Goal: Transaction & Acquisition: Purchase product/service

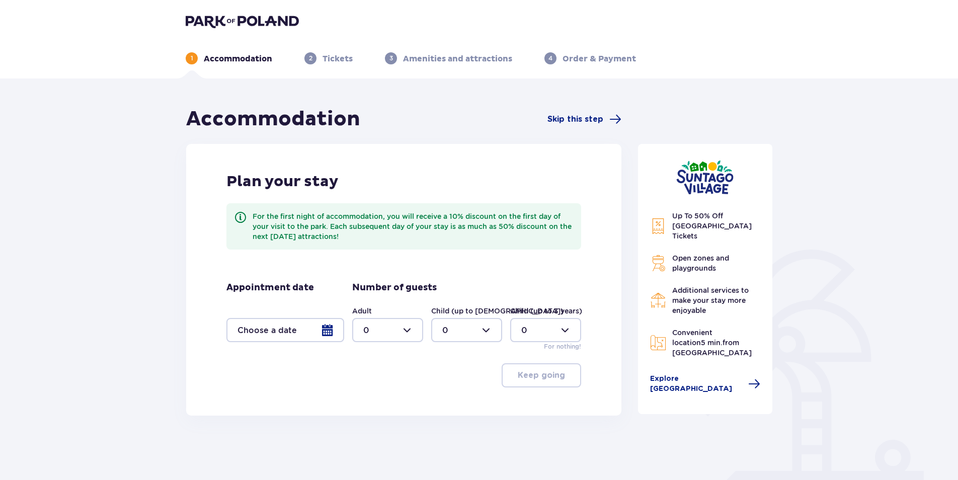
click at [325, 335] on div at bounding box center [285, 330] width 118 height 24
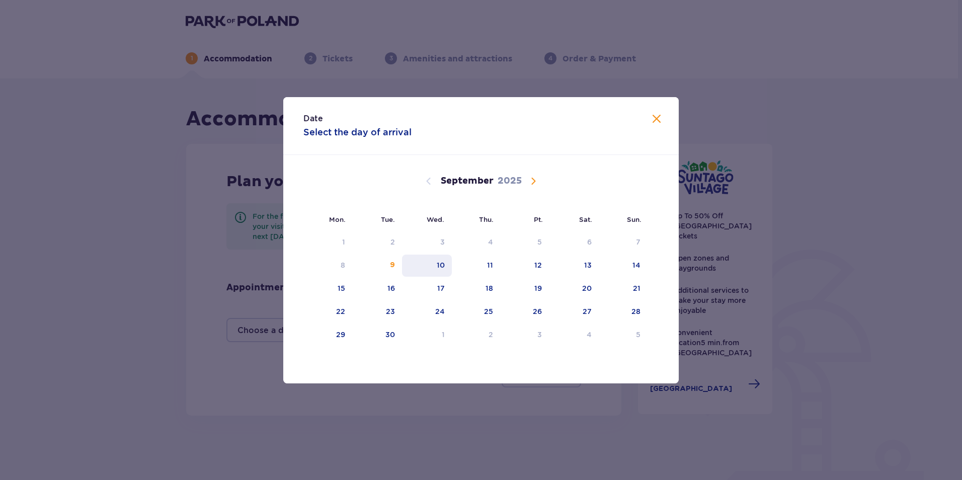
click at [442, 264] on div "10" at bounding box center [441, 265] width 8 height 10
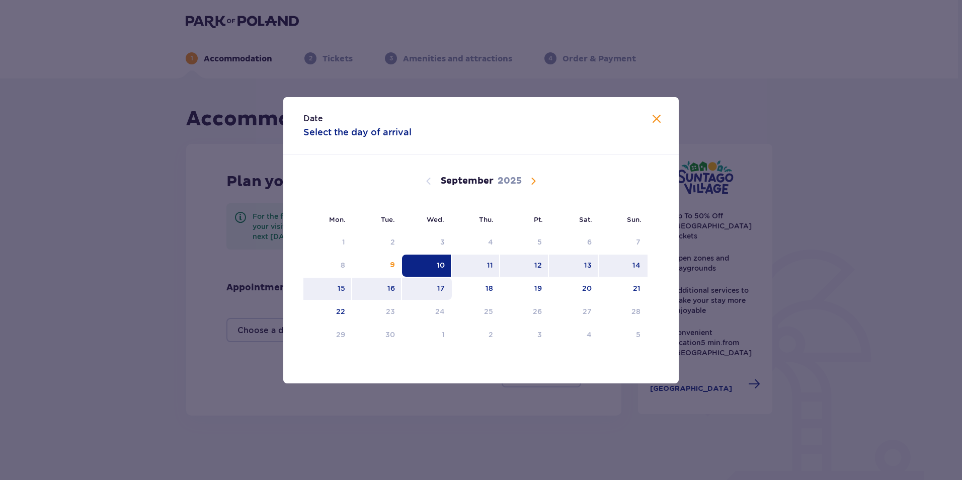
click at [445, 288] on div "17" at bounding box center [427, 289] width 50 height 22
type input "10.09.25 - 17.09.25"
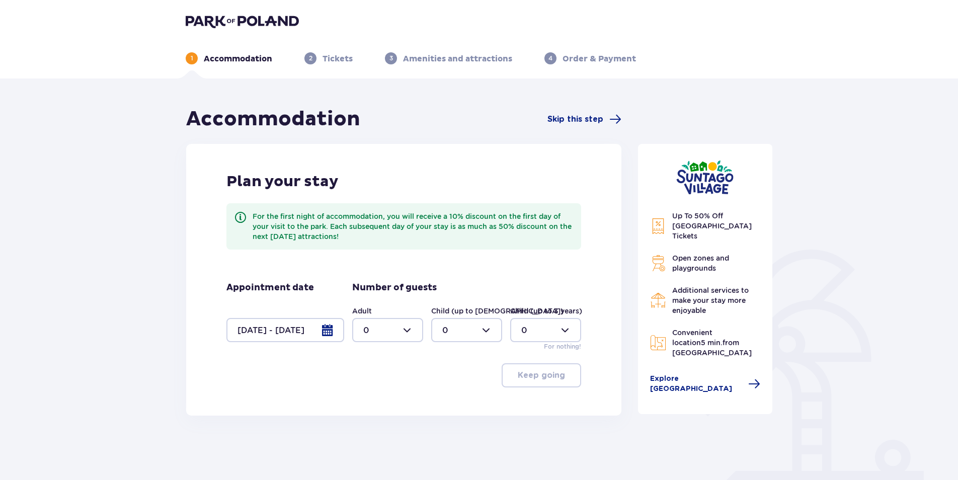
click at [410, 329] on div at bounding box center [387, 330] width 71 height 24
click at [370, 402] on div "2" at bounding box center [387, 403] width 49 height 11
type input "2"
click at [476, 328] on div at bounding box center [466, 330] width 71 height 24
click at [444, 420] on p "3" at bounding box center [444, 424] width 5 height 11
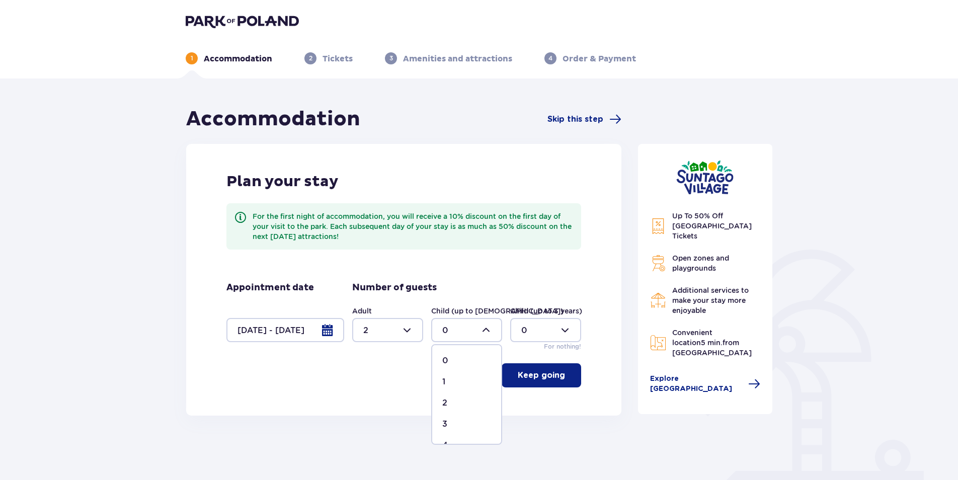
type input "3"
click at [557, 378] on p "Keep going" at bounding box center [541, 375] width 47 height 11
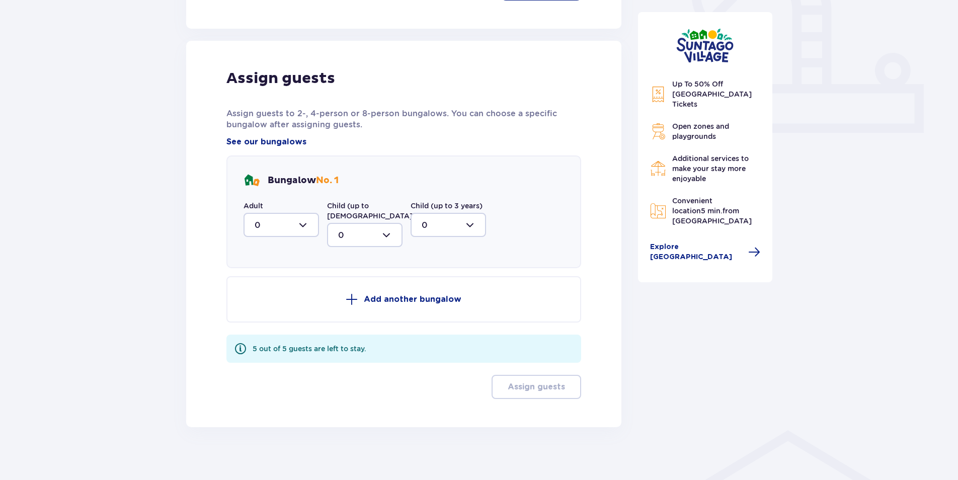
scroll to position [395, 0]
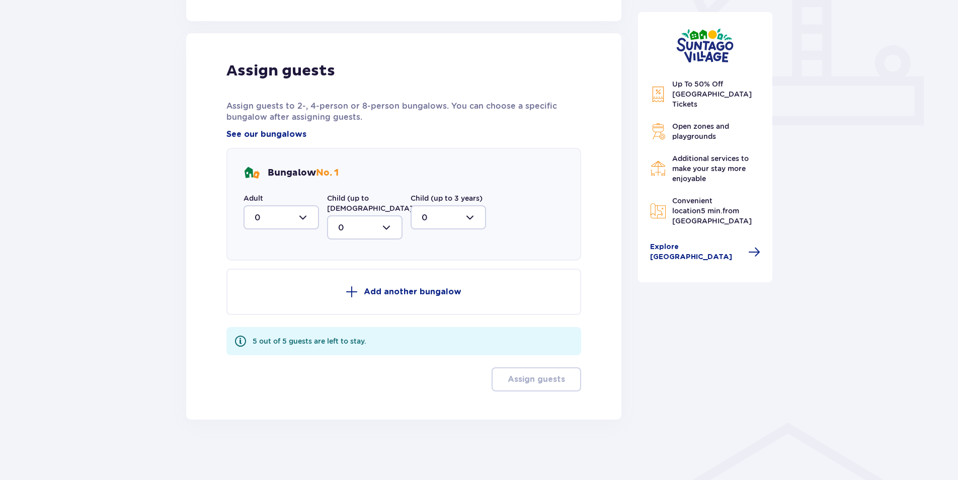
click at [302, 215] on div at bounding box center [281, 217] width 75 height 24
click at [266, 290] on div "2" at bounding box center [281, 290] width 53 height 11
type input "2"
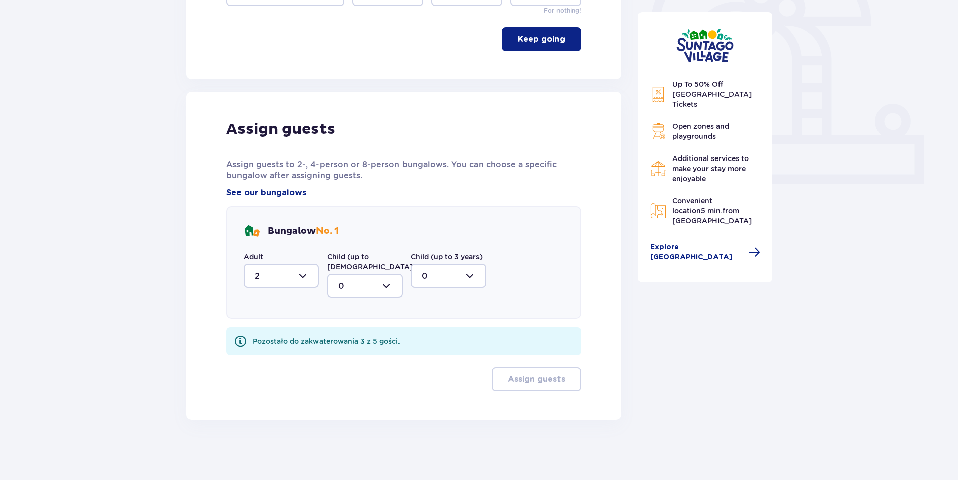
scroll to position [336, 0]
click at [385, 282] on div at bounding box center [364, 286] width 75 height 24
click at [357, 377] on div "3" at bounding box center [364, 379] width 53 height 11
type input "3"
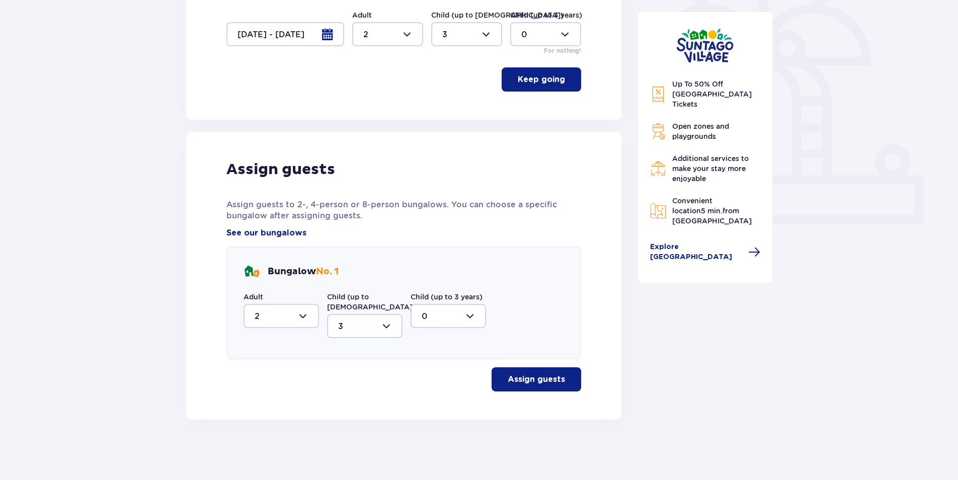
click at [508, 379] on p "Assign guests" at bounding box center [536, 379] width 57 height 11
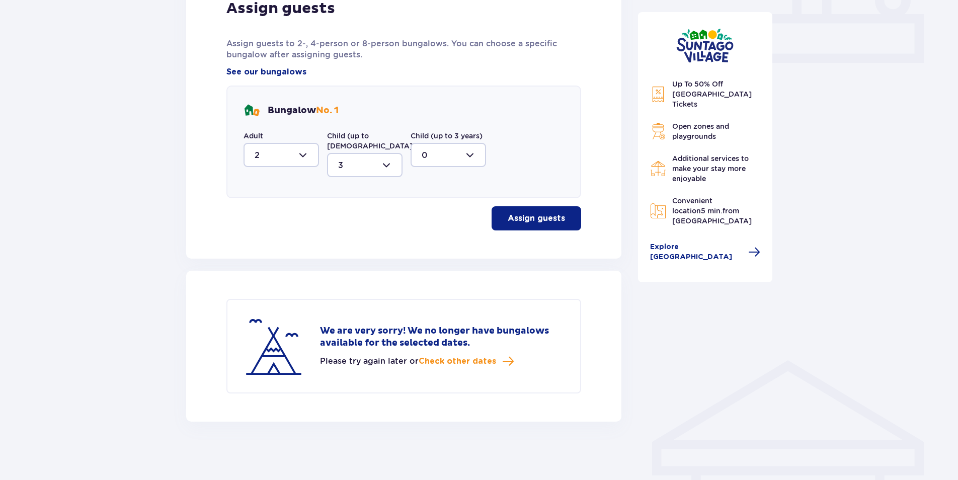
scroll to position [459, 0]
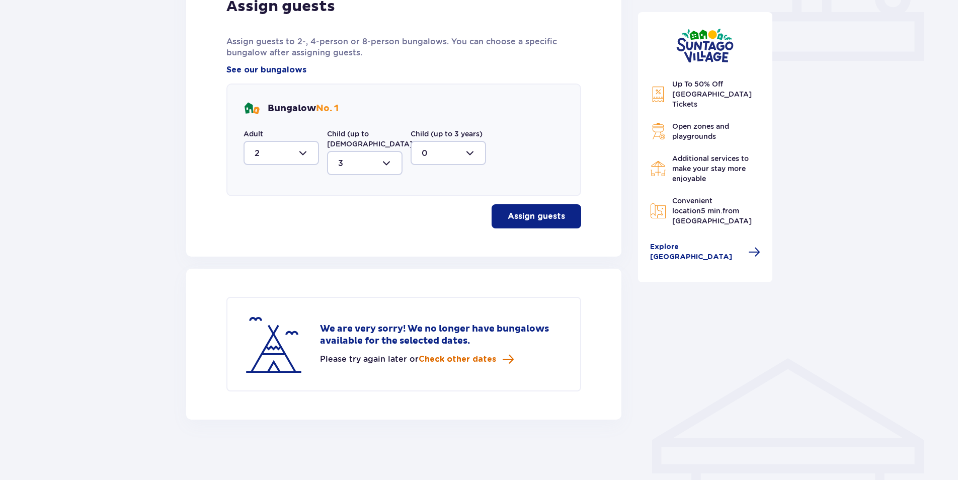
click at [485, 363] on span "Check other dates" at bounding box center [457, 359] width 77 height 11
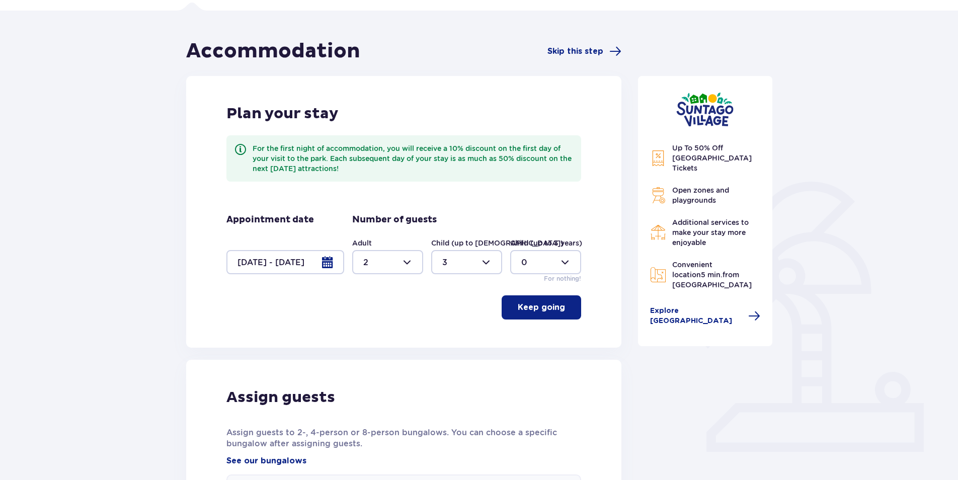
scroll to position [0, 0]
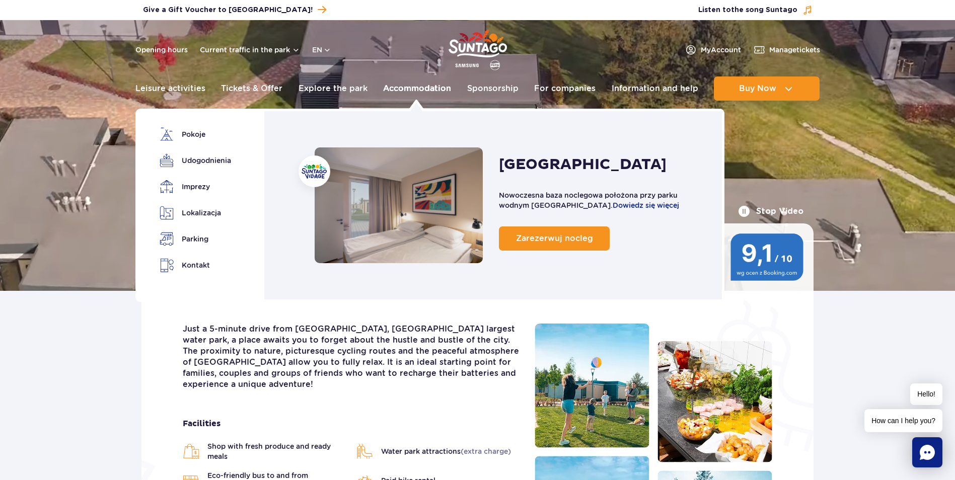
click at [428, 88] on link "Accommodation" at bounding box center [417, 88] width 68 height 24
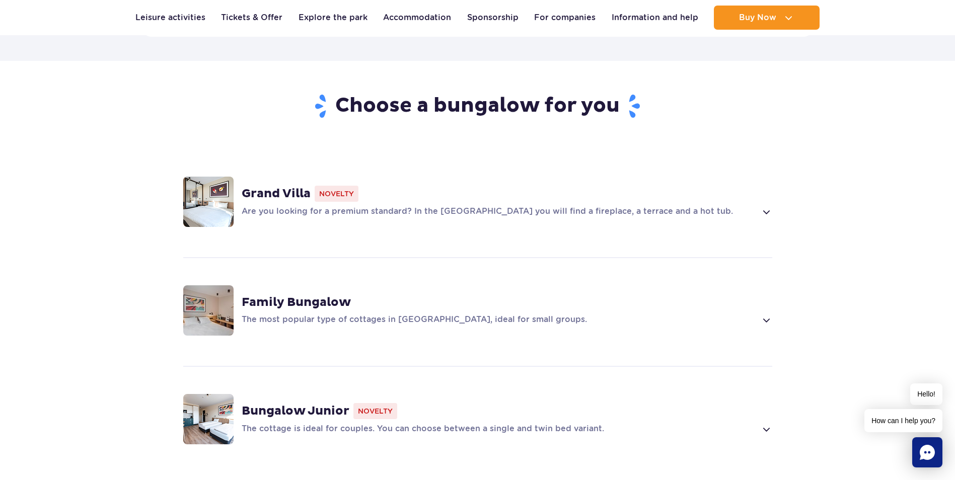
scroll to position [616, 0]
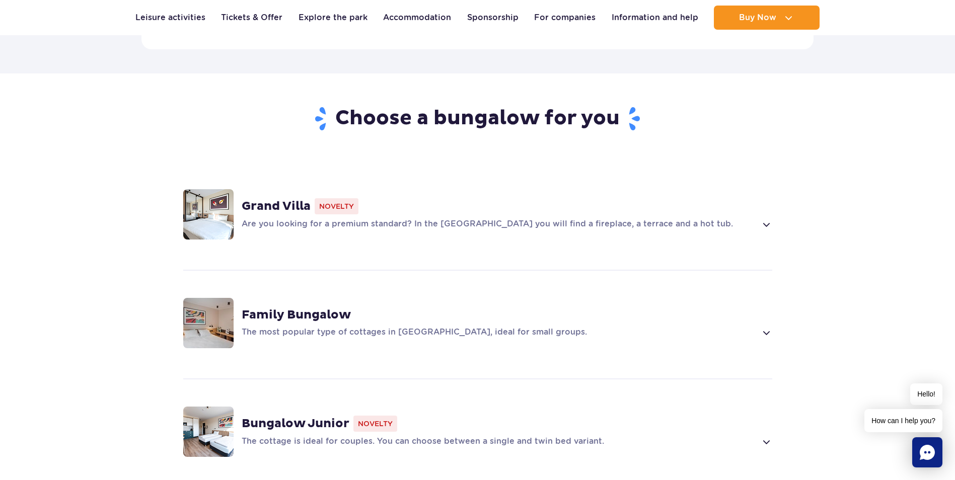
click at [767, 327] on span at bounding box center [766, 333] width 12 height 12
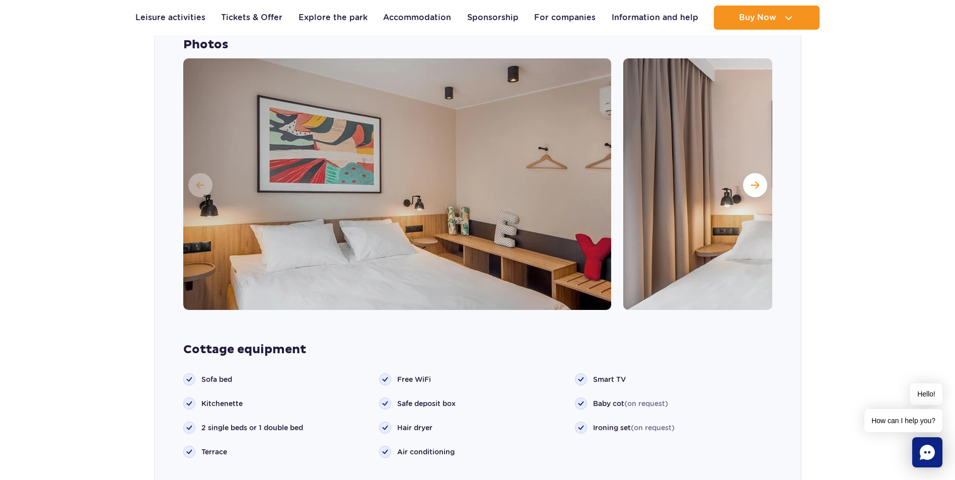
scroll to position [961, 0]
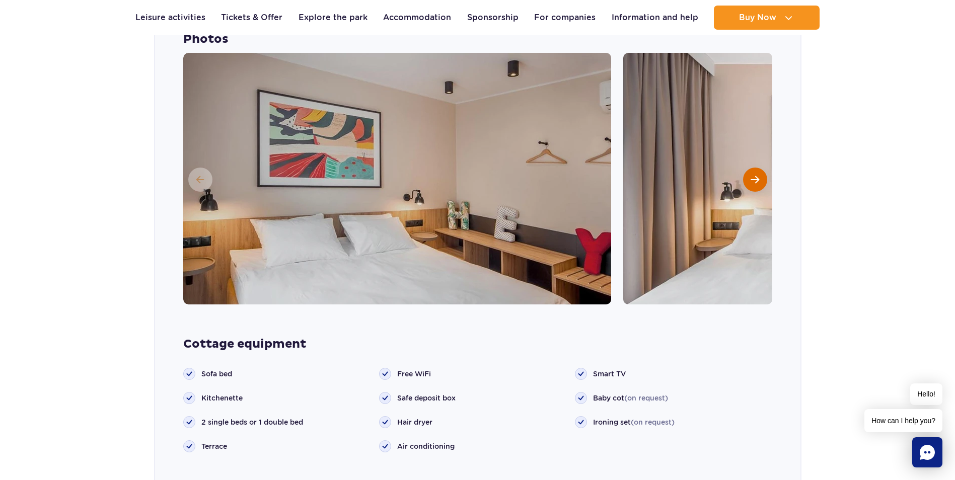
click at [747, 170] on button "Next slide" at bounding box center [755, 180] width 24 height 24
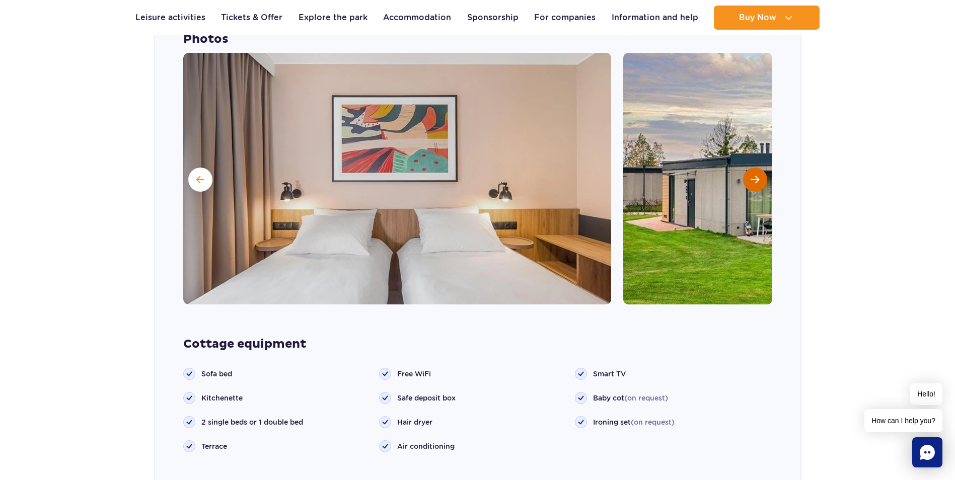
click at [747, 170] on button "Next slide" at bounding box center [755, 180] width 24 height 24
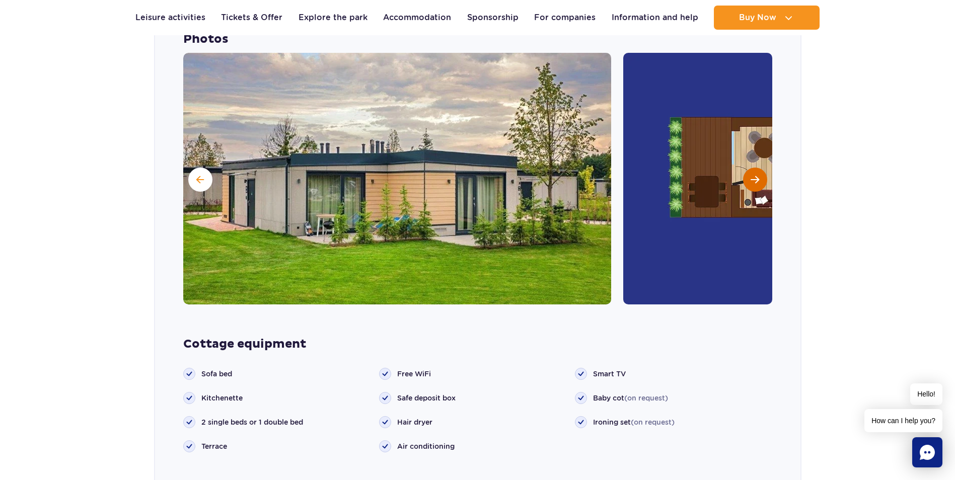
click at [747, 170] on button "Next slide" at bounding box center [755, 180] width 24 height 24
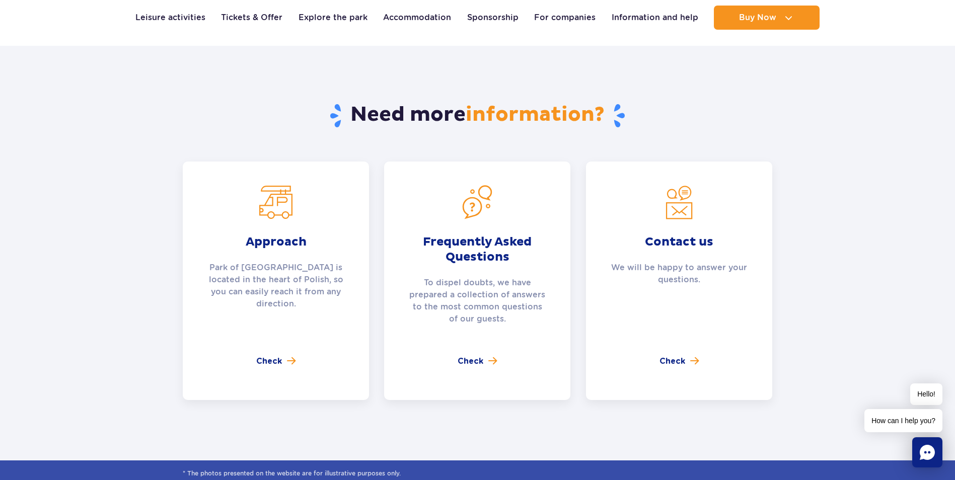
scroll to position [4006, 0]
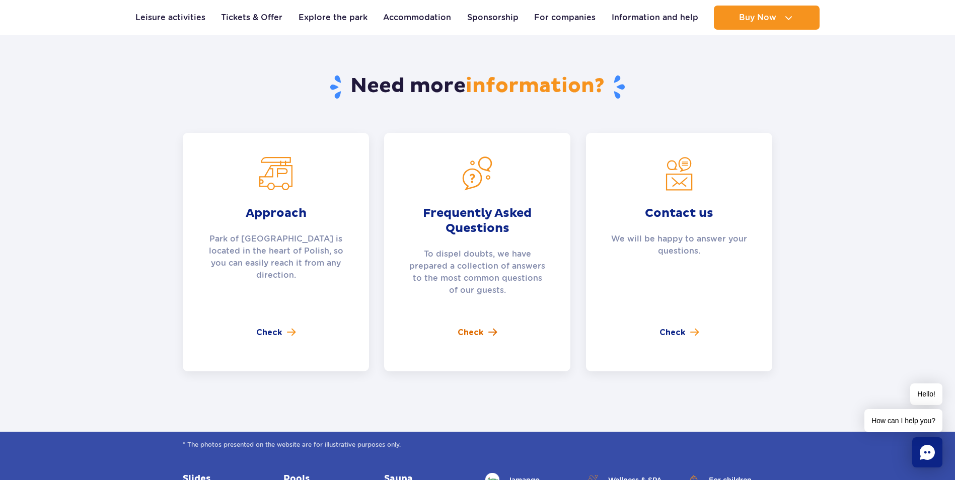
click at [484, 327] on link "Check" at bounding box center [476, 333] width 39 height 12
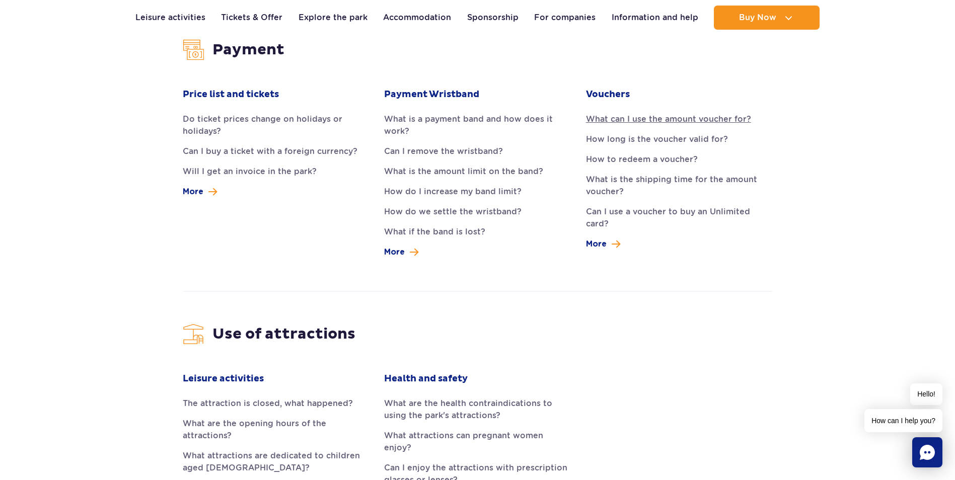
scroll to position [1057, 0]
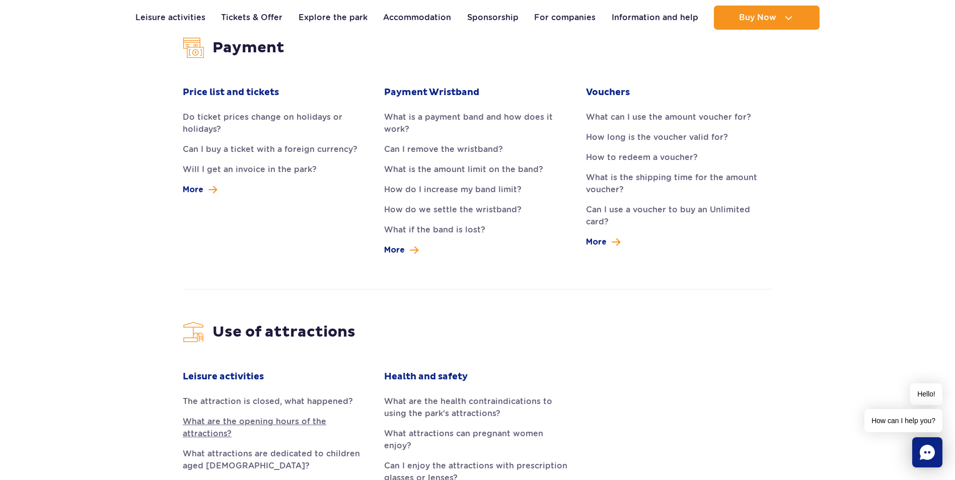
click at [257, 416] on link "What are the opening hours of the attractions?" at bounding box center [276, 428] width 186 height 24
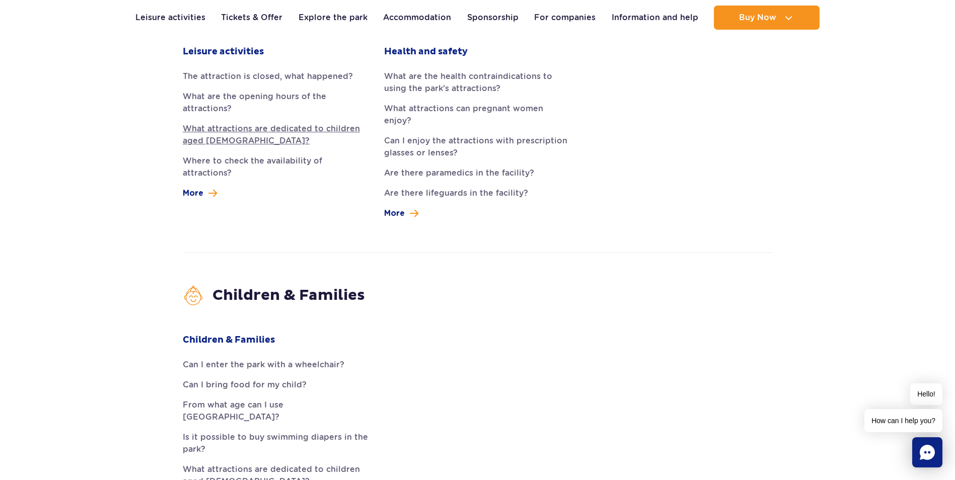
scroll to position [1421, 0]
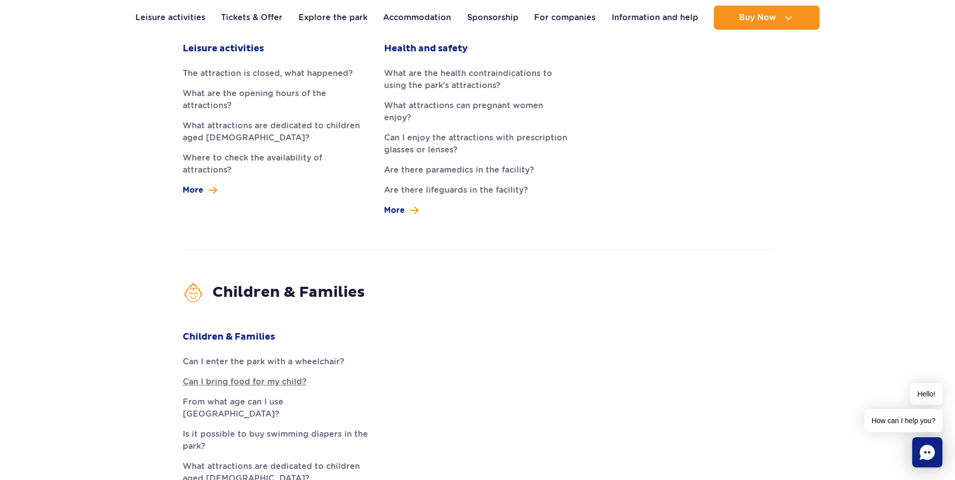
click at [288, 376] on link "Can I bring food for my child?" at bounding box center [276, 382] width 186 height 12
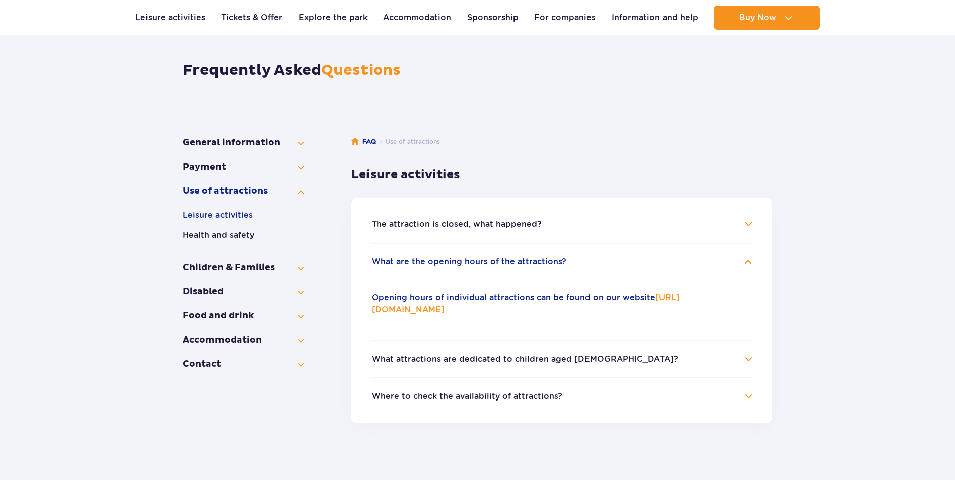
scroll to position [11, 0]
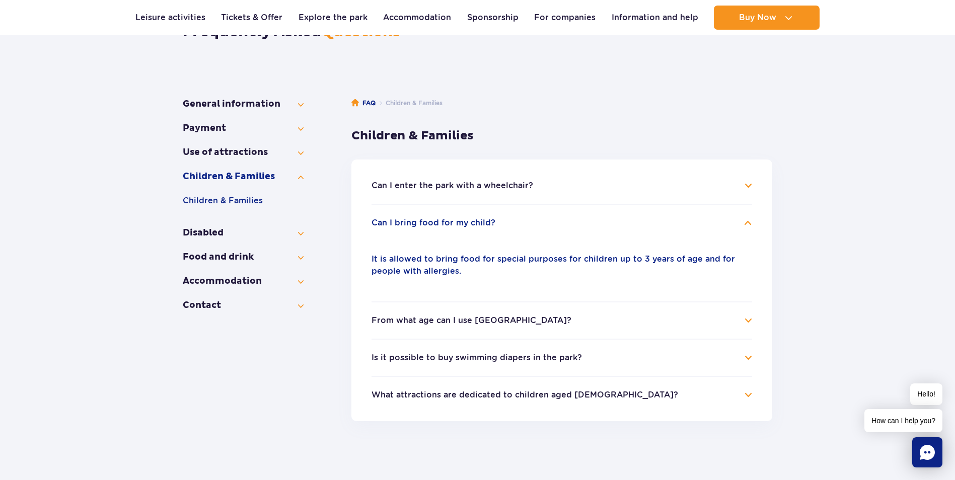
scroll to position [112, 0]
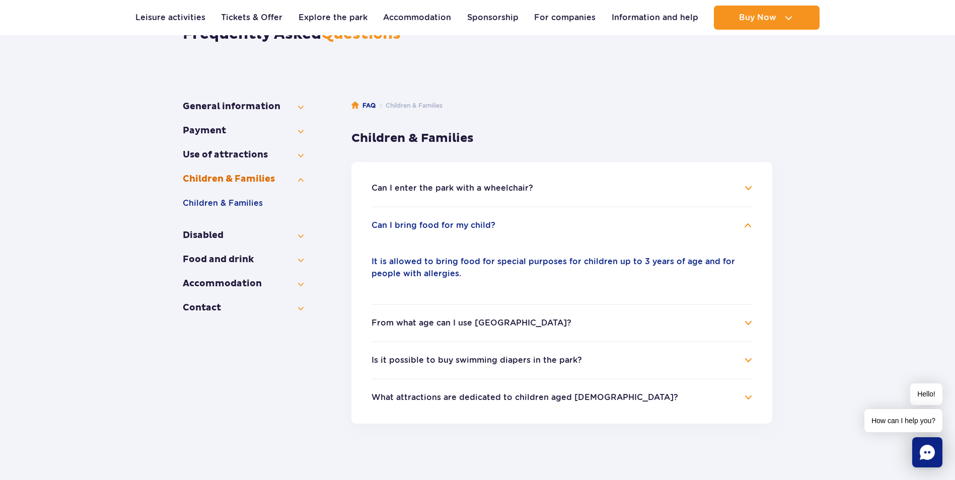
click at [295, 183] on button "Children & Families" at bounding box center [243, 179] width 121 height 12
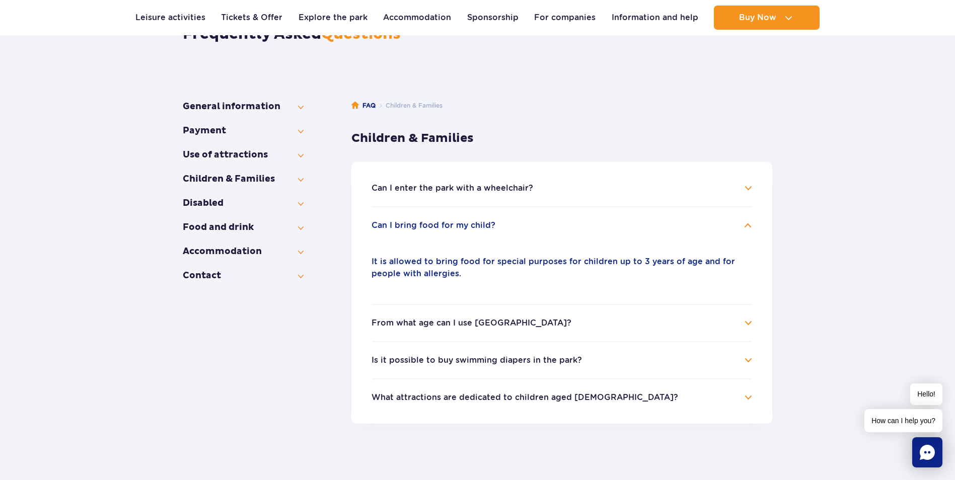
click at [304, 228] on section "General information How to get to the Park? Suntago Water Park Tickets Car park…" at bounding box center [477, 299] width 589 height 427
click at [301, 229] on button "Food and drink" at bounding box center [243, 227] width 121 height 12
click at [258, 252] on button "General information" at bounding box center [243, 252] width 121 height 12
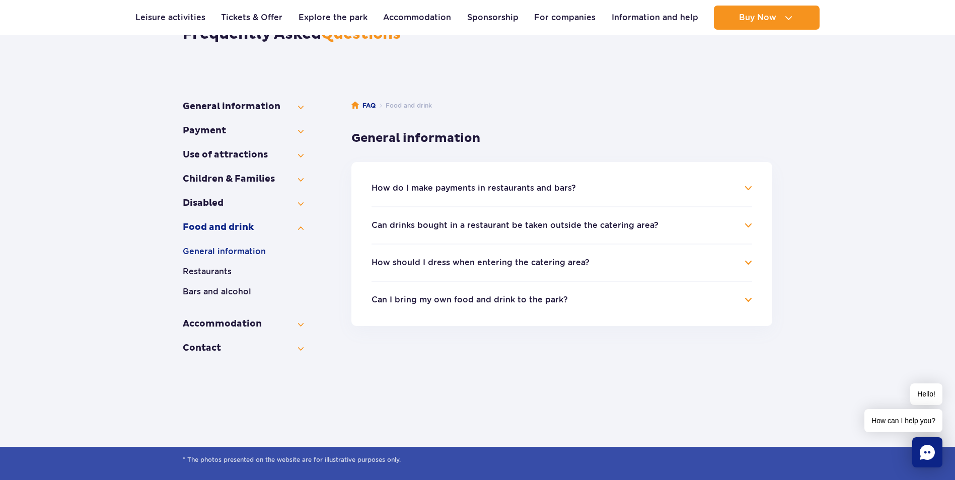
click at [745, 184] on h4 "How do I make payments in restaurants and bars?" at bounding box center [561, 188] width 380 height 12
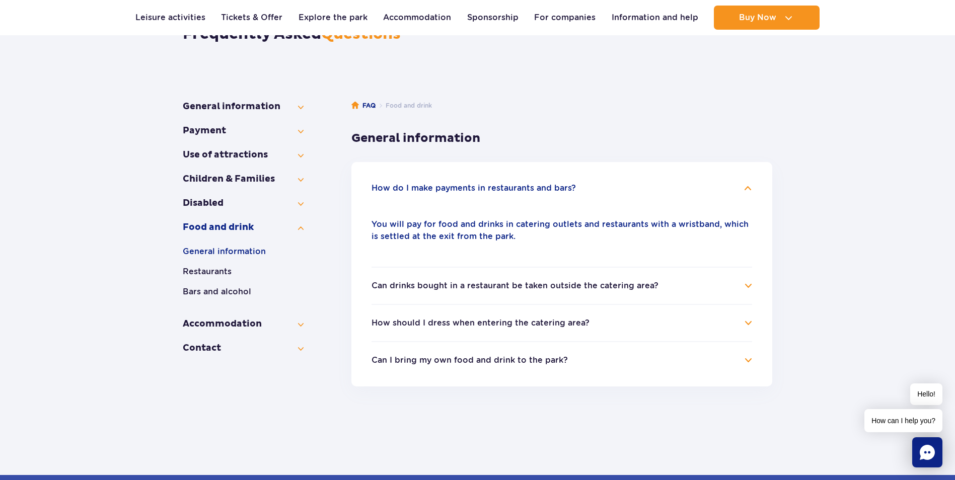
click at [751, 285] on h4 "Can drinks bought in a restaurant be taken outside the catering area?" at bounding box center [561, 286] width 380 height 12
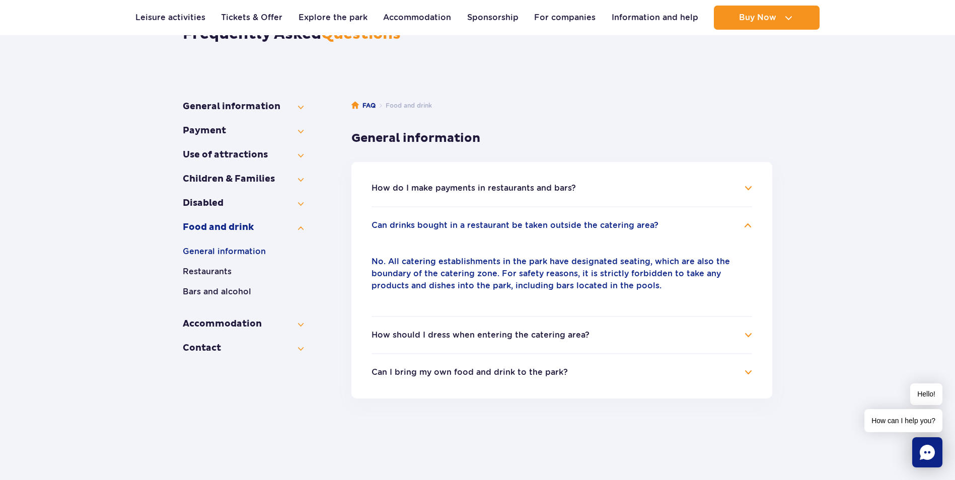
click at [748, 337] on h4 "How should I dress when entering the catering area?" at bounding box center [561, 335] width 380 height 12
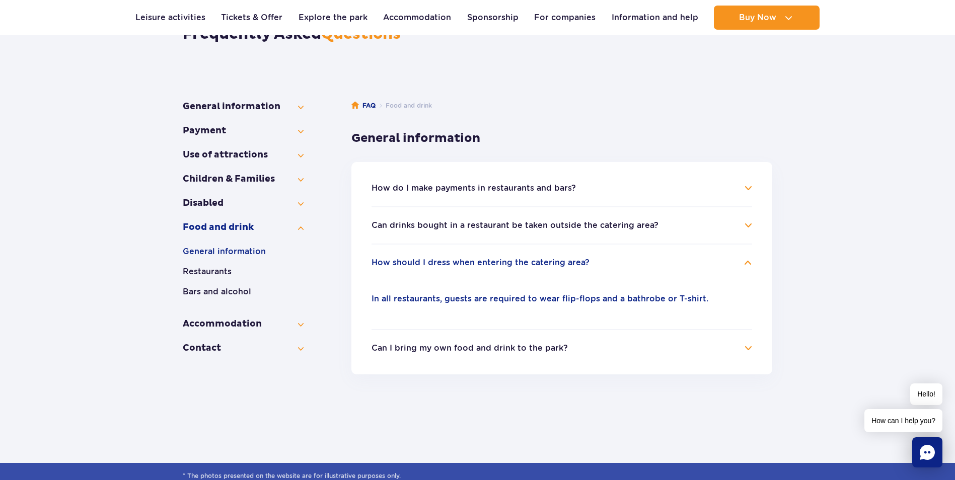
click at [749, 344] on h4 "Can I bring my own food and drink to the park?" at bounding box center [561, 348] width 380 height 12
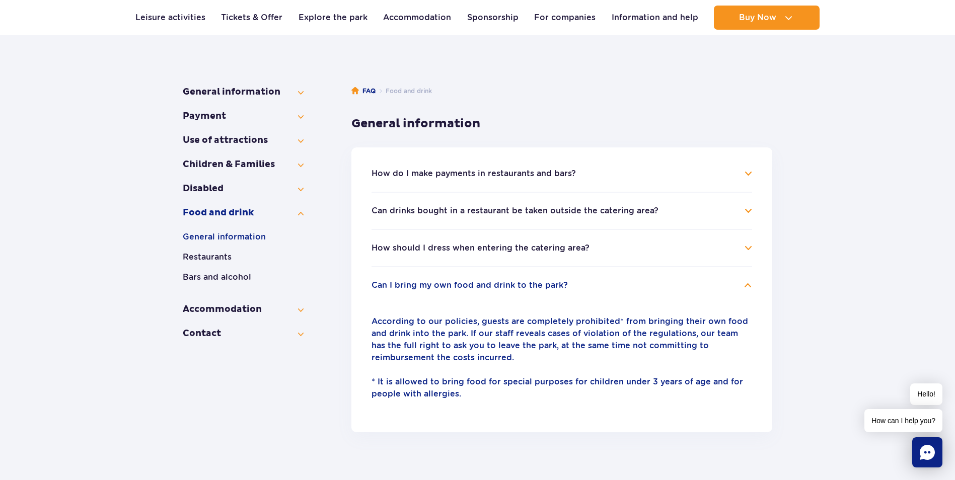
scroll to position [137, 0]
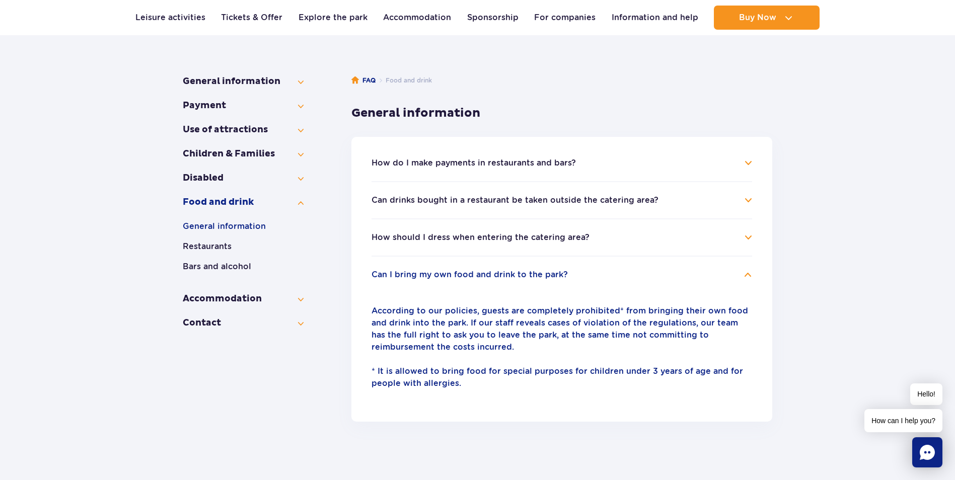
click at [303, 299] on section "General information How to get to the Park? Suntago Water Park Tickets Car park…" at bounding box center [477, 285] width 589 height 450
click at [299, 299] on button "Accommodation" at bounding box center [243, 299] width 121 height 12
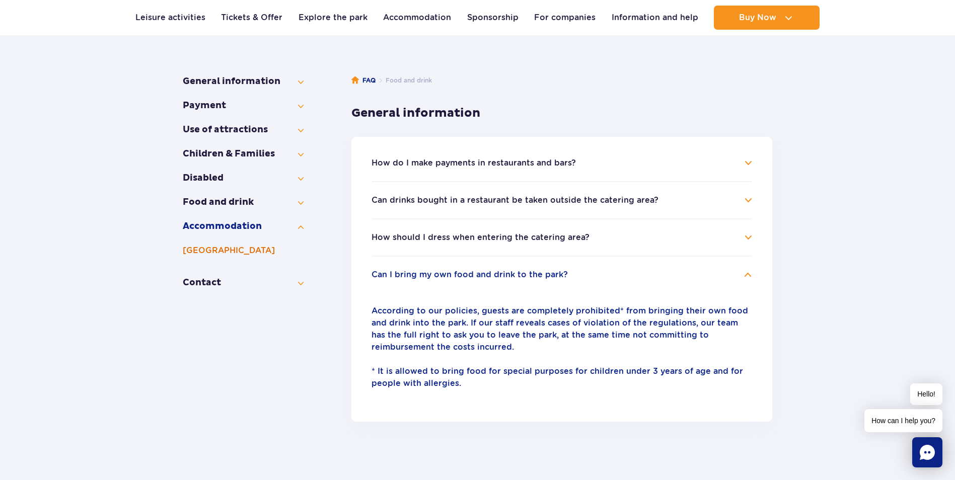
click at [225, 252] on button "Suntago Village" at bounding box center [243, 251] width 121 height 12
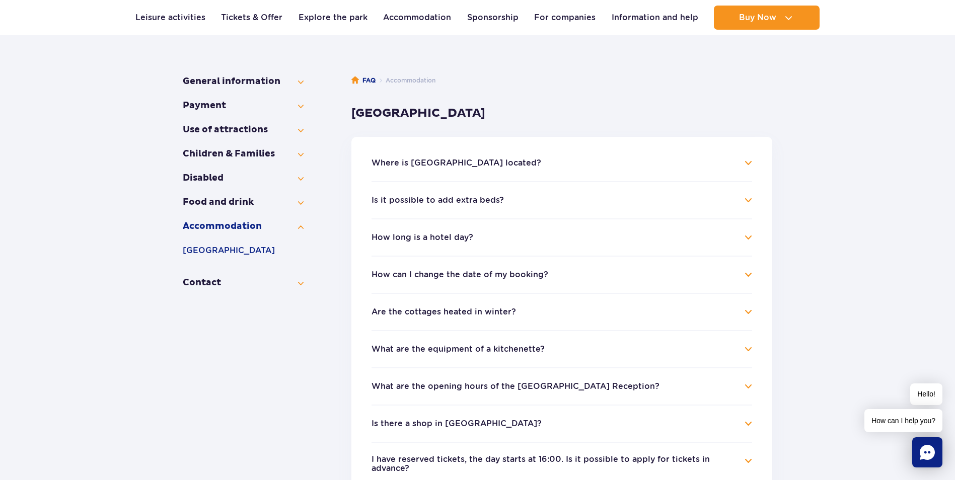
click at [746, 238] on h4 "How long is a hotel day?" at bounding box center [561, 237] width 380 height 12
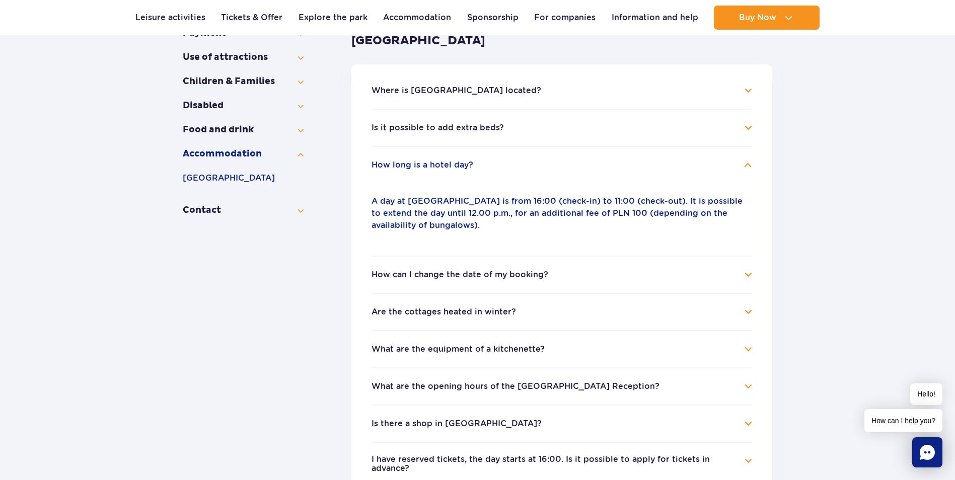
scroll to position [212, 0]
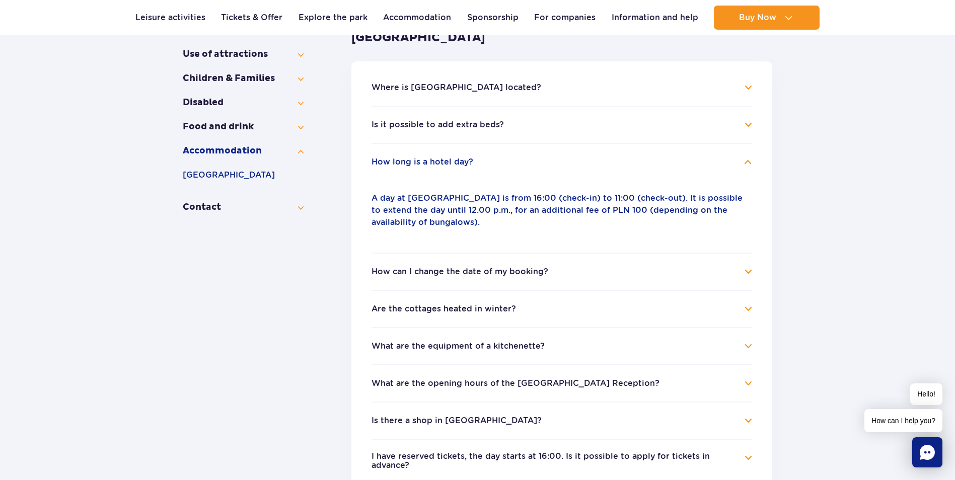
click at [578, 340] on li "What are the equipment of a kitchenette? Each bungalow has a fully equipped kit…" at bounding box center [561, 345] width 380 height 37
click at [744, 344] on h4 "What are the equipment of a kitchenette?" at bounding box center [561, 346] width 380 height 12
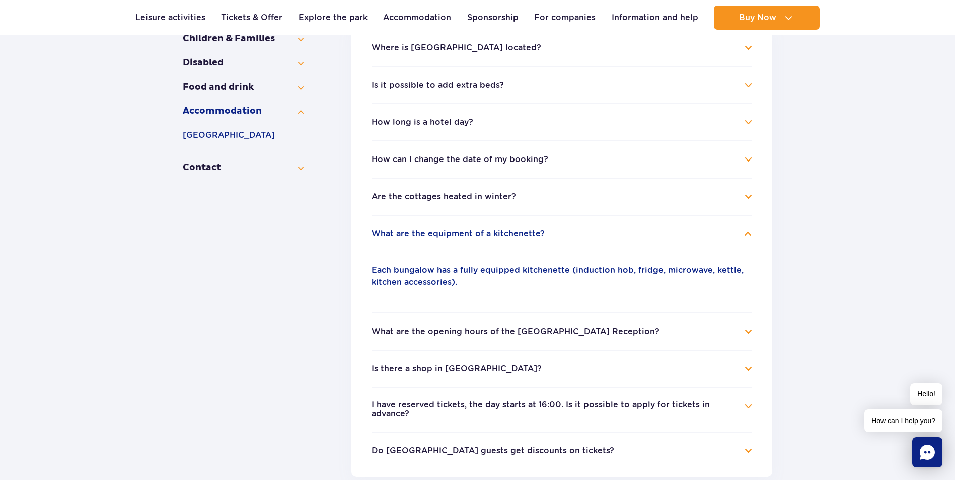
scroll to position [263, 0]
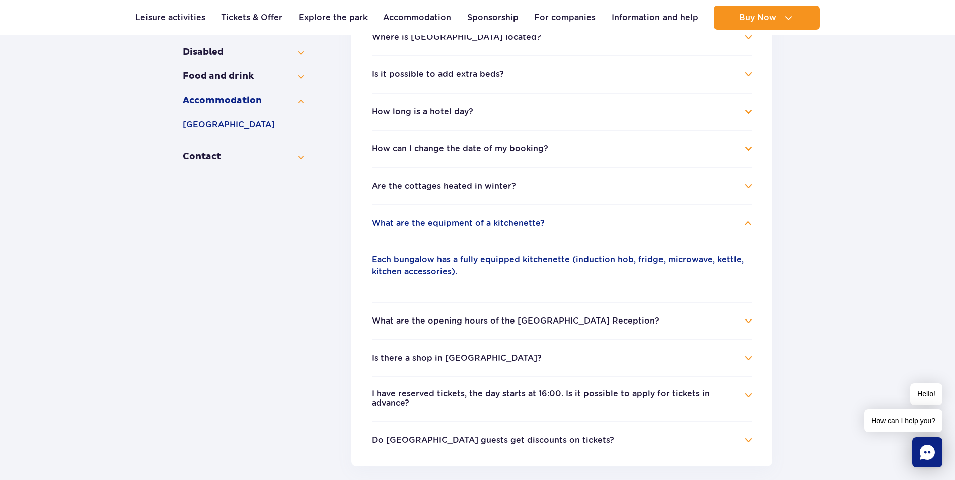
click at [743, 359] on h4 "Is there a shop in Suntago Village?" at bounding box center [561, 358] width 380 height 12
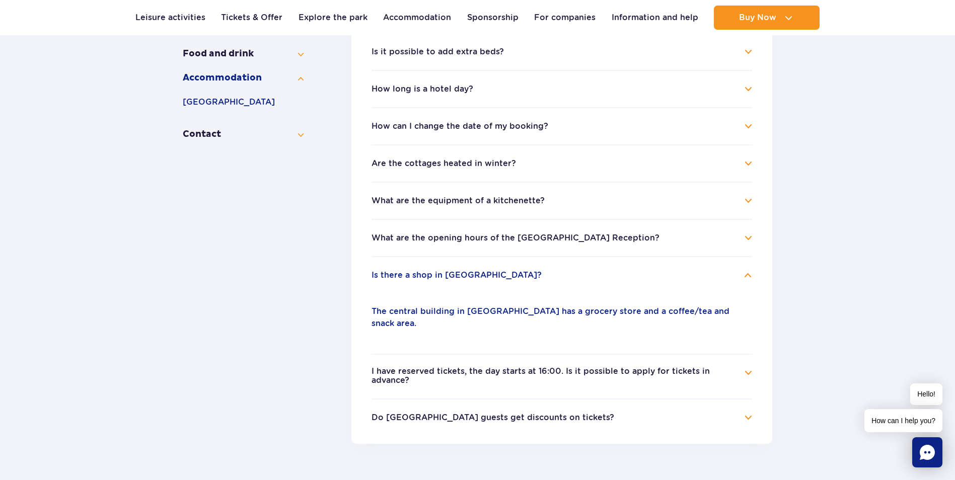
scroll to position [288, 0]
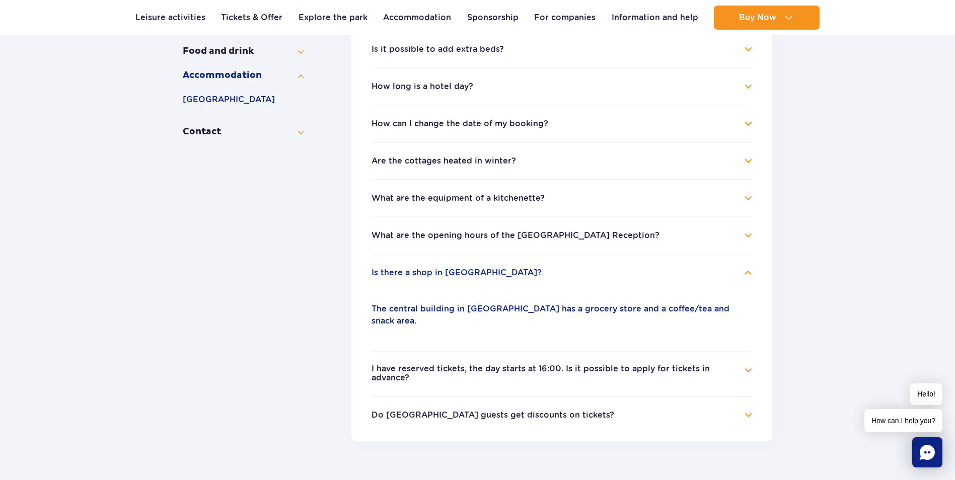
click at [750, 409] on h4 "Do Suntago Village guests get discounts on tickets?" at bounding box center [561, 415] width 380 height 12
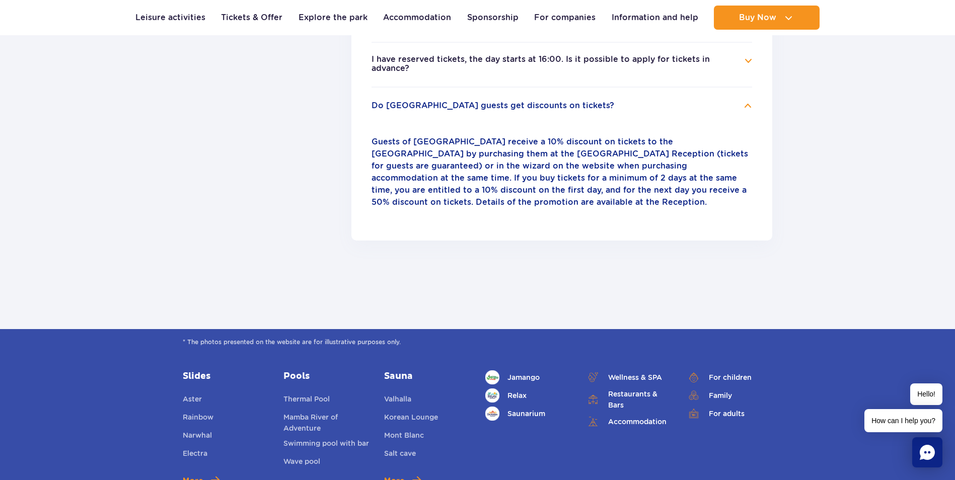
scroll to position [565, 0]
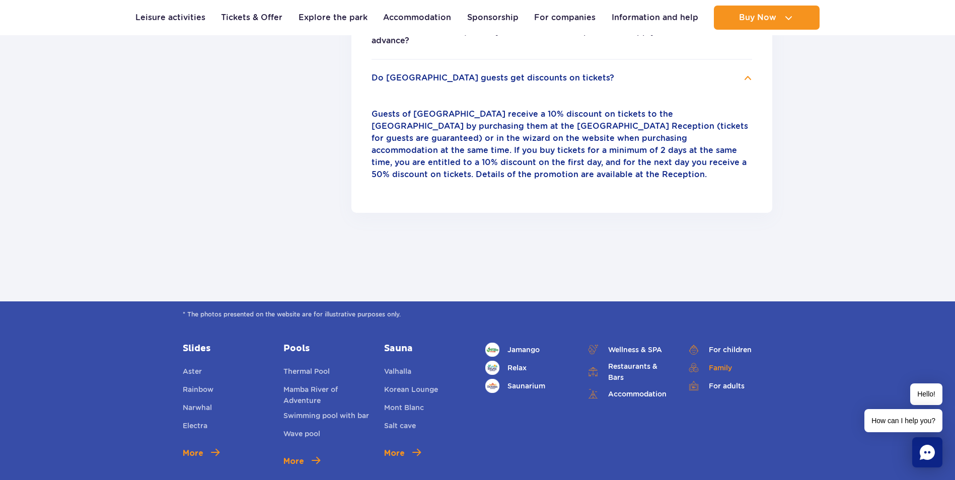
click at [715, 366] on font "Family" at bounding box center [720, 367] width 23 height 11
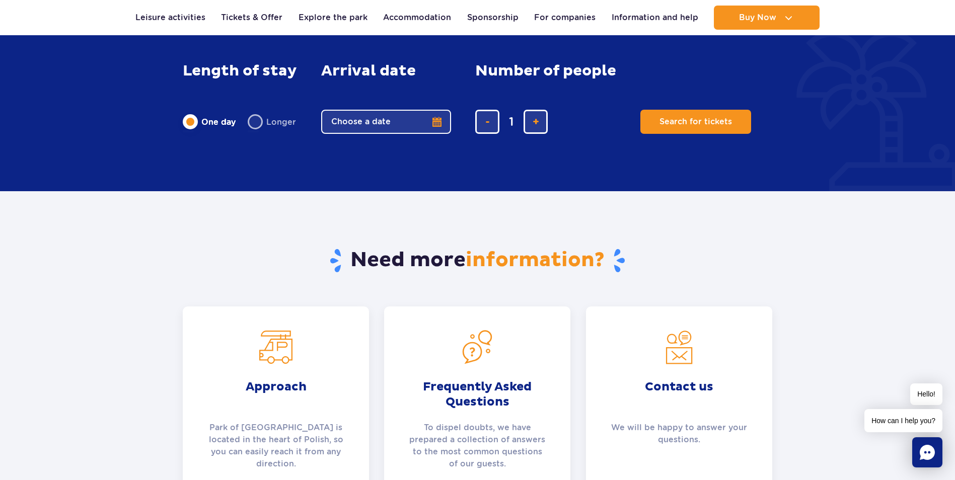
scroll to position [1346, 0]
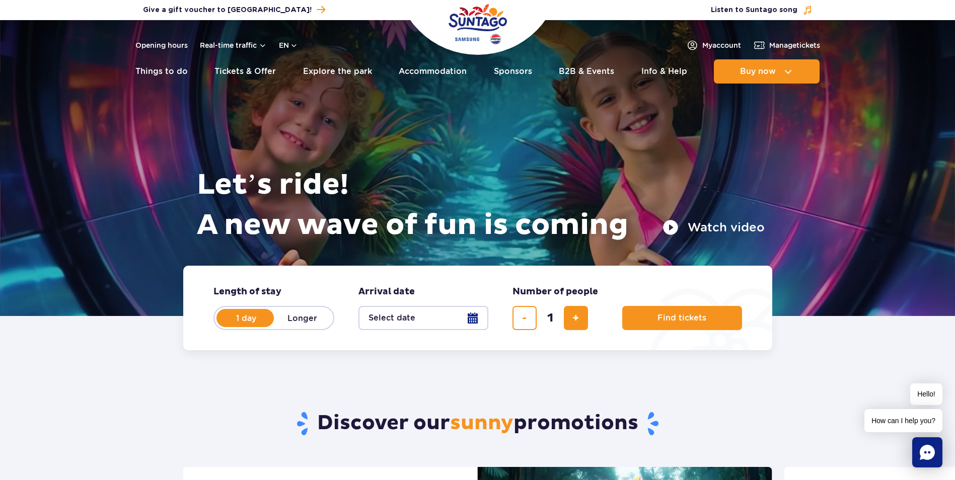
click at [470, 321] on button "Select date" at bounding box center [423, 318] width 130 height 24
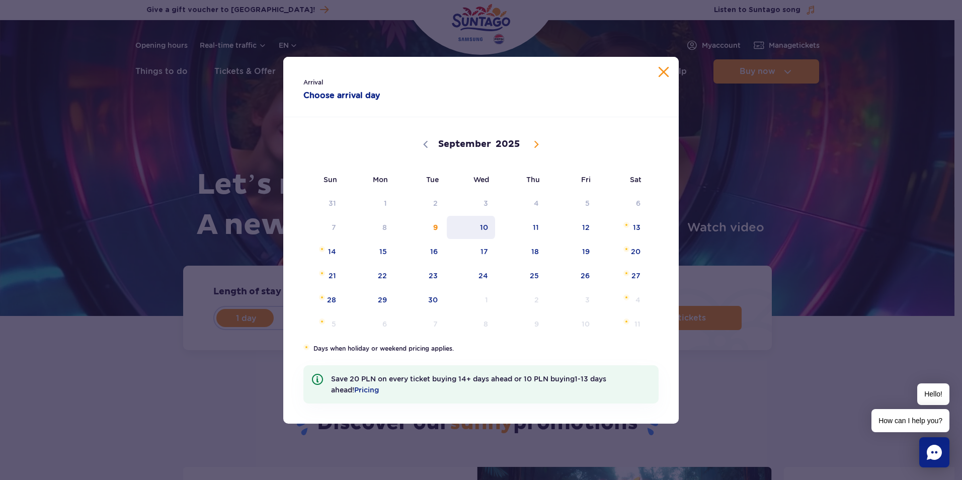
click at [473, 228] on span "10" at bounding box center [471, 227] width 51 height 23
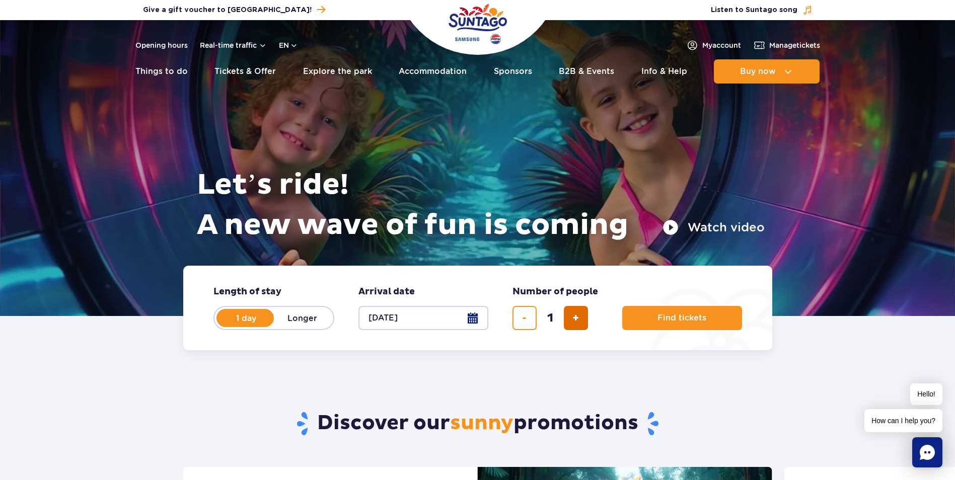
click at [579, 327] on button "add ticket" at bounding box center [576, 318] width 24 height 24
type input "5"
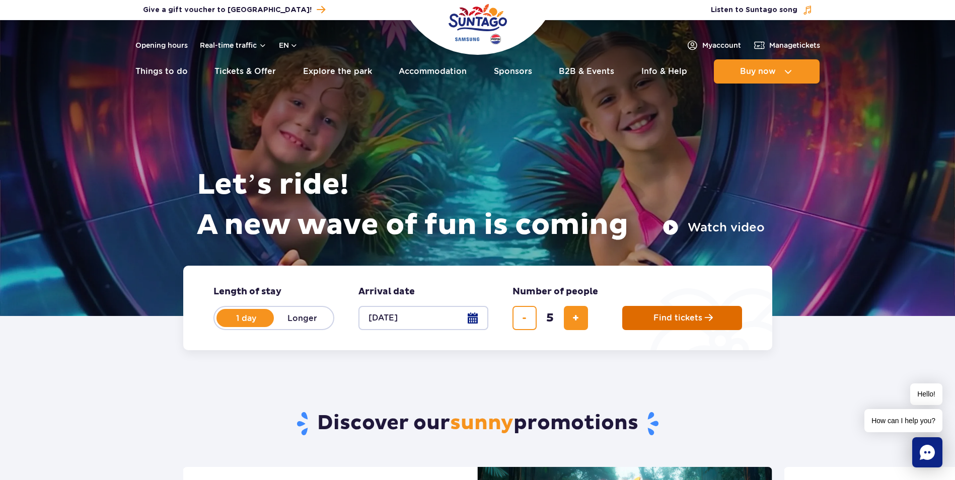
click at [673, 315] on span "Find tickets" at bounding box center [677, 318] width 49 height 9
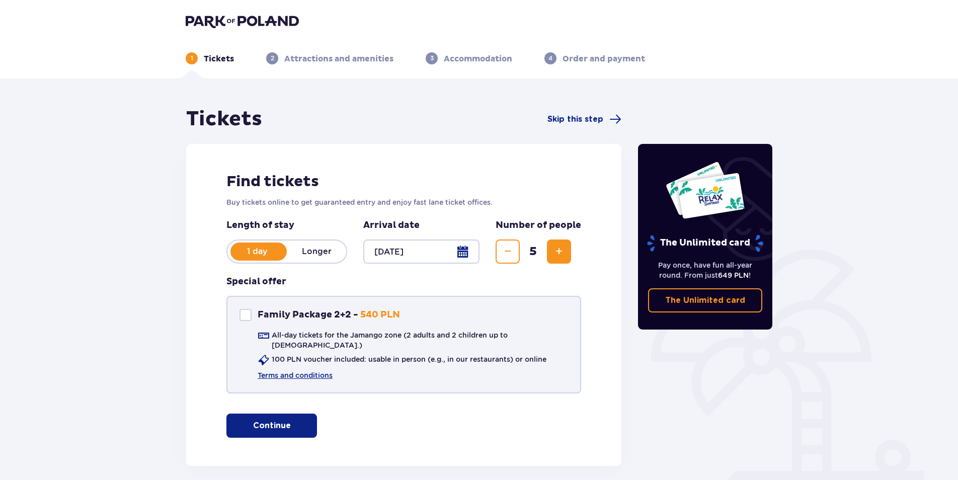
click at [251, 316] on div at bounding box center [246, 315] width 12 height 12
checkbox input "true"
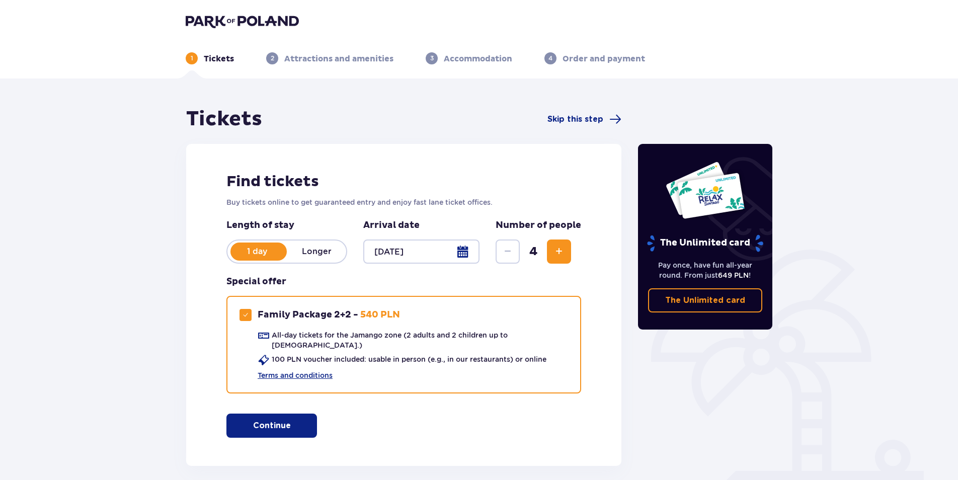
click at [291, 420] on span "button" at bounding box center [293, 426] width 12 height 12
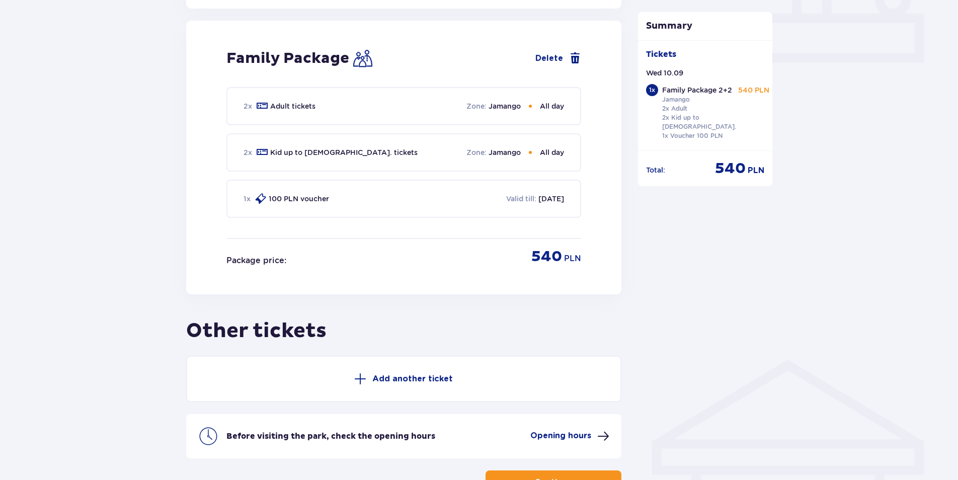
scroll to position [458, 0]
click at [399, 367] on button "Add another ticket" at bounding box center [403, 378] width 435 height 46
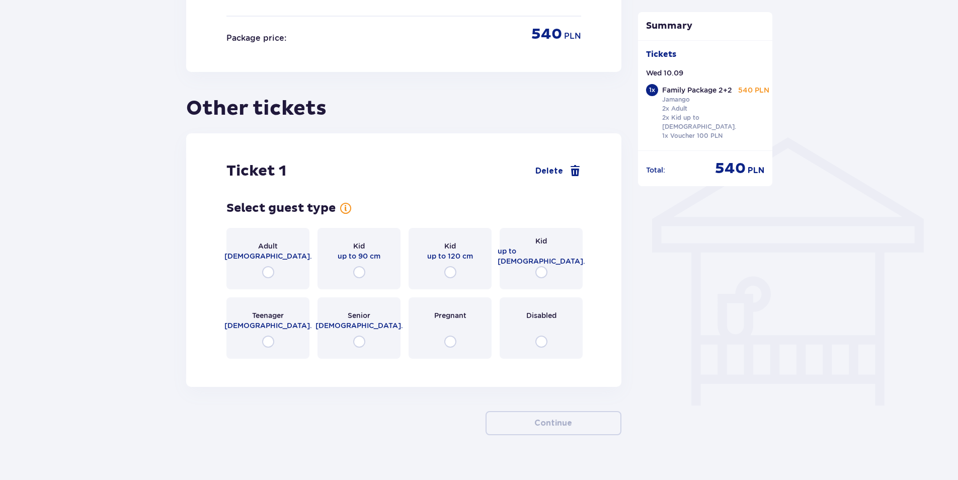
scroll to position [687, 0]
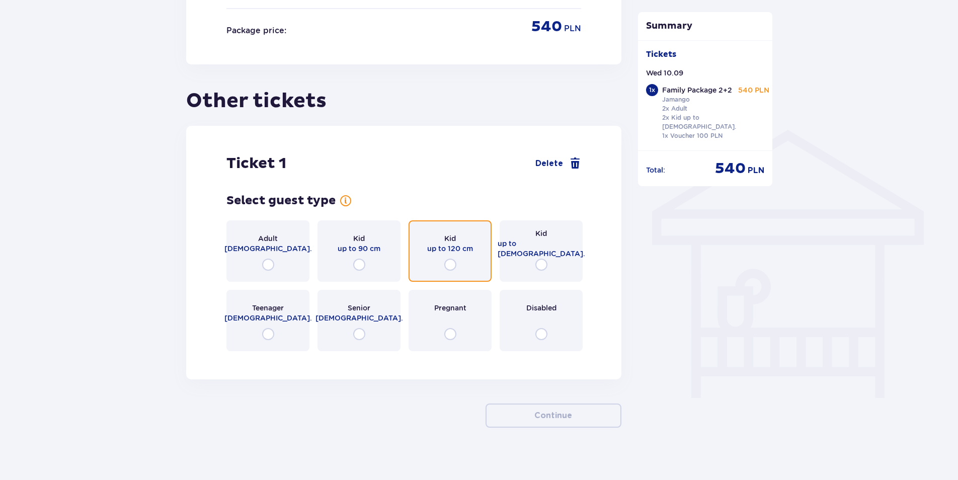
click at [449, 260] on input "radio" at bounding box center [450, 265] width 12 height 12
radio input "true"
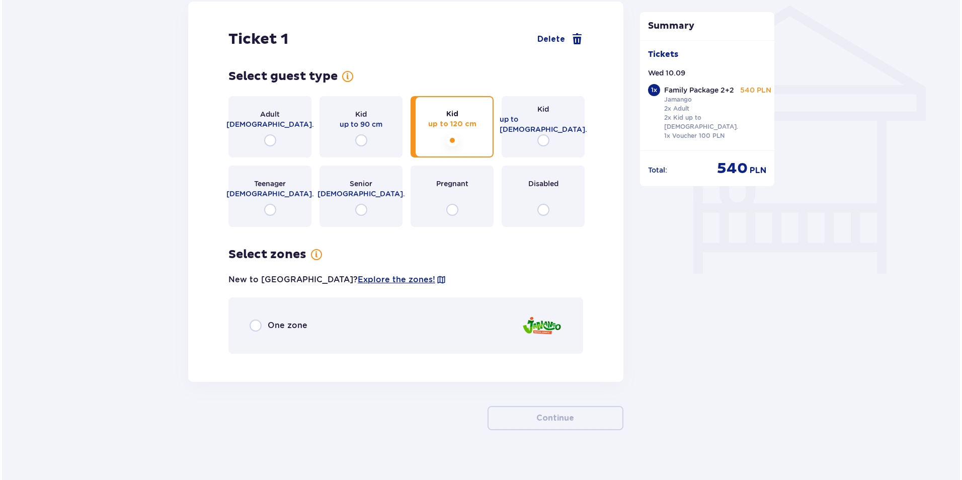
scroll to position [814, 0]
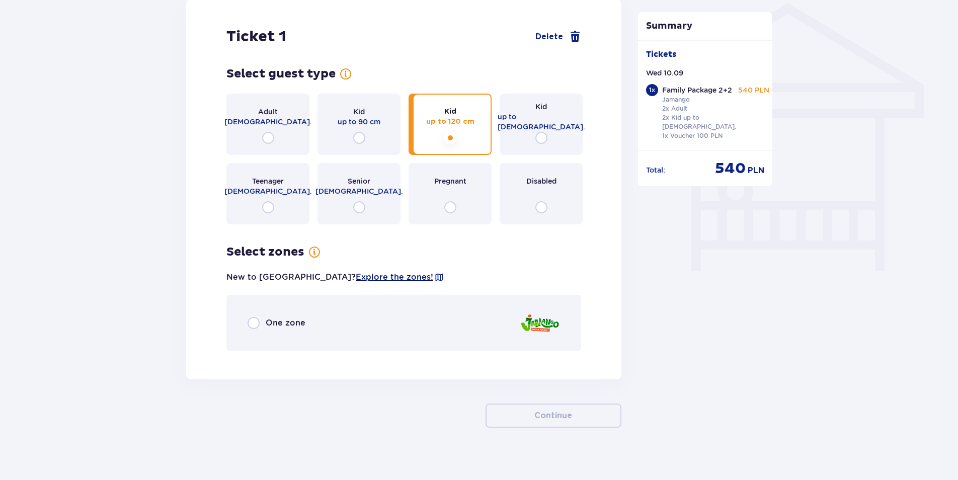
click at [356, 272] on span "Explore the zones!" at bounding box center [394, 277] width 77 height 11
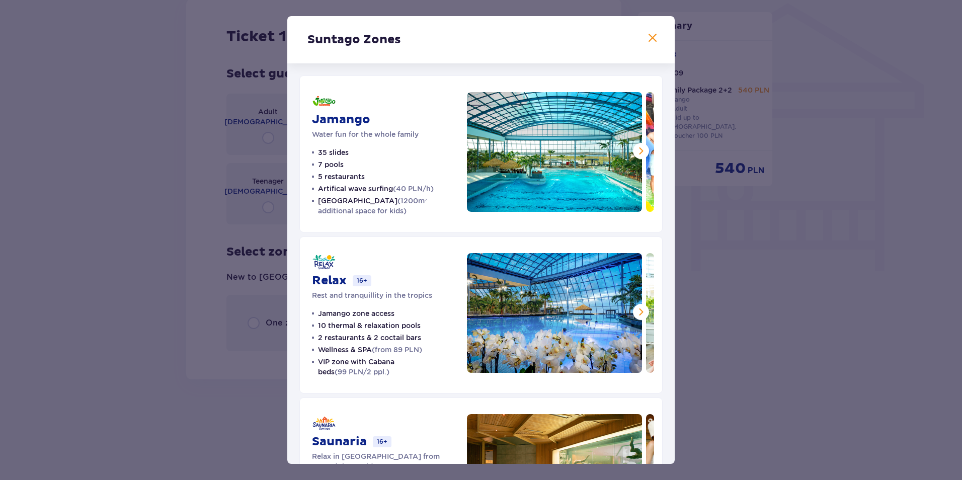
click at [641, 157] on span at bounding box center [641, 151] width 12 height 12
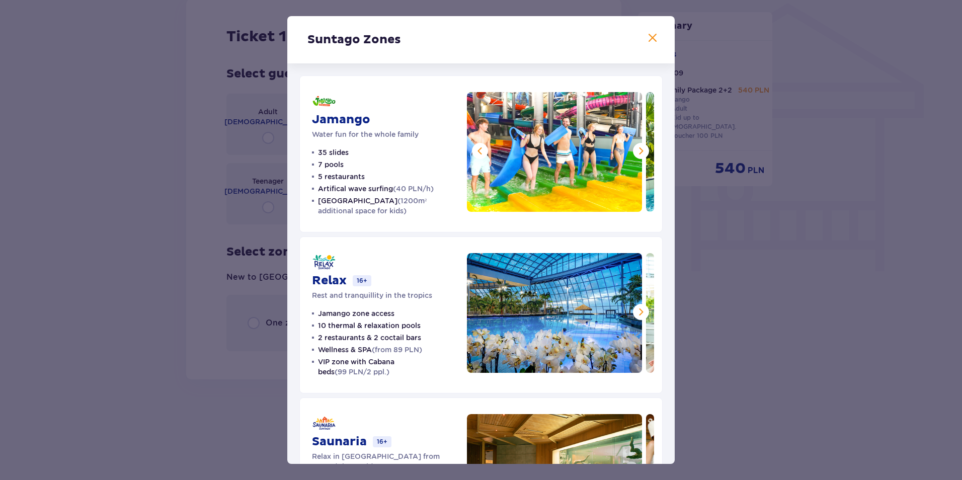
click at [641, 157] on span at bounding box center [641, 151] width 12 height 12
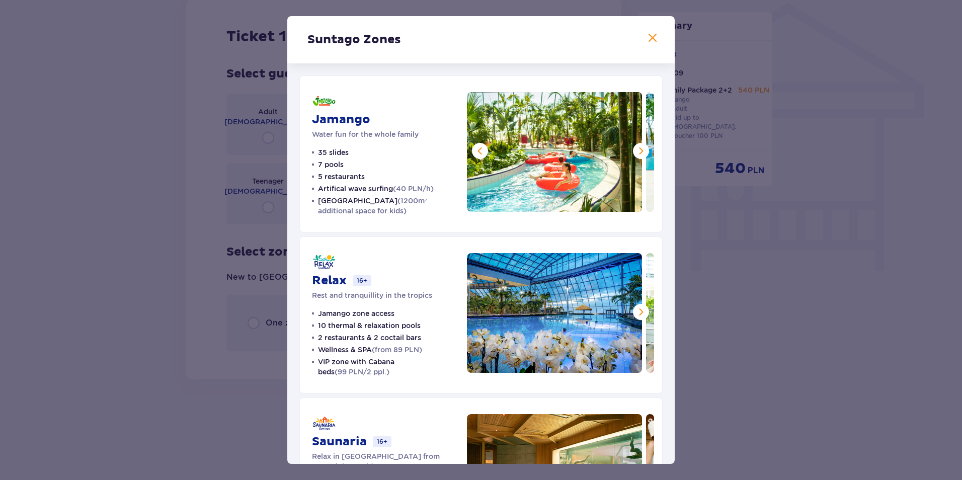
click at [641, 157] on span at bounding box center [641, 151] width 12 height 12
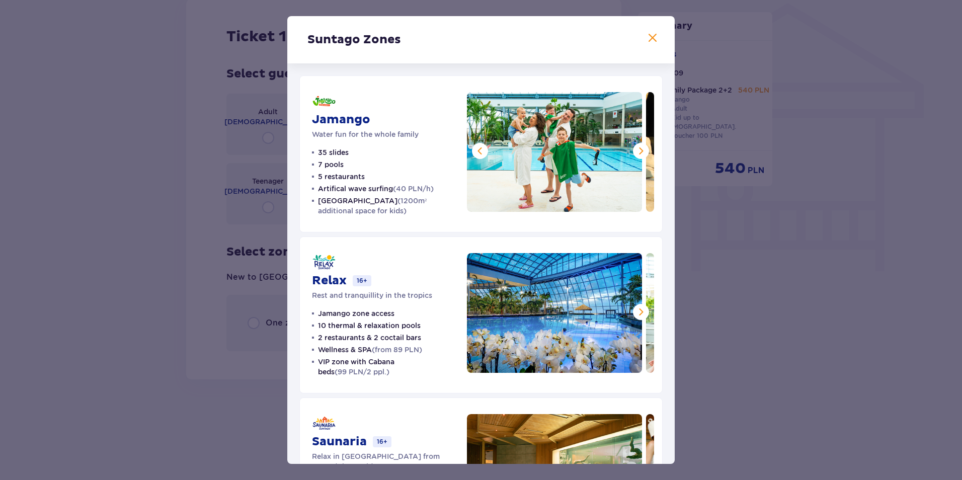
click at [643, 316] on span at bounding box center [641, 312] width 12 height 12
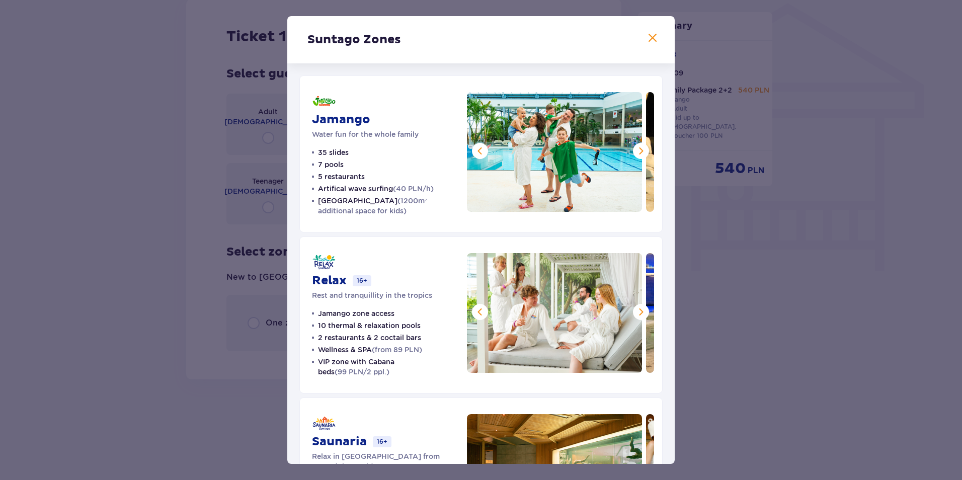
click at [643, 315] on span at bounding box center [641, 312] width 12 height 12
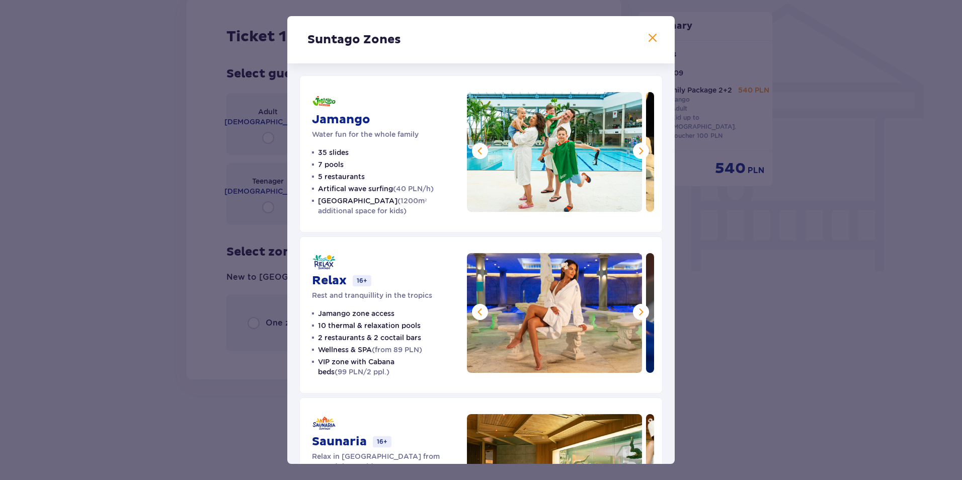
click at [654, 41] on span at bounding box center [653, 38] width 12 height 12
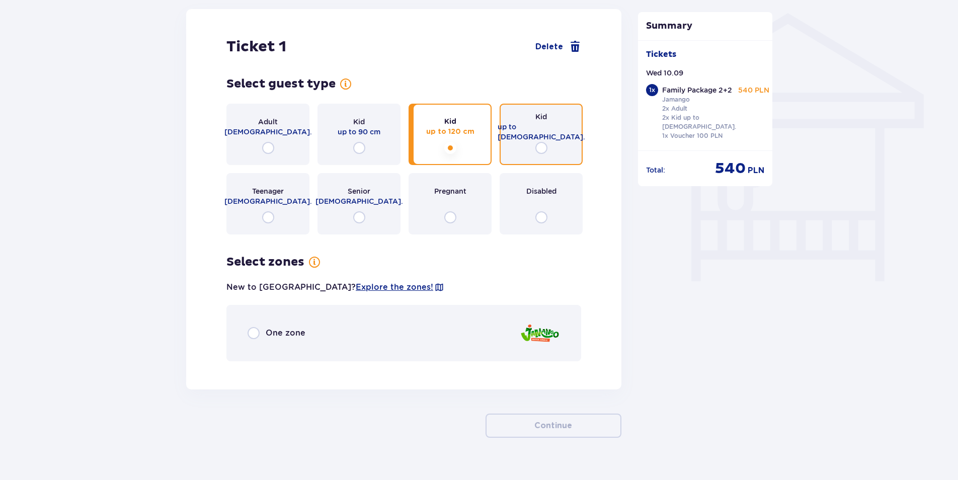
click at [543, 125] on div "Kid up to [DEMOGRAPHIC_DATA]." at bounding box center [541, 134] width 83 height 61
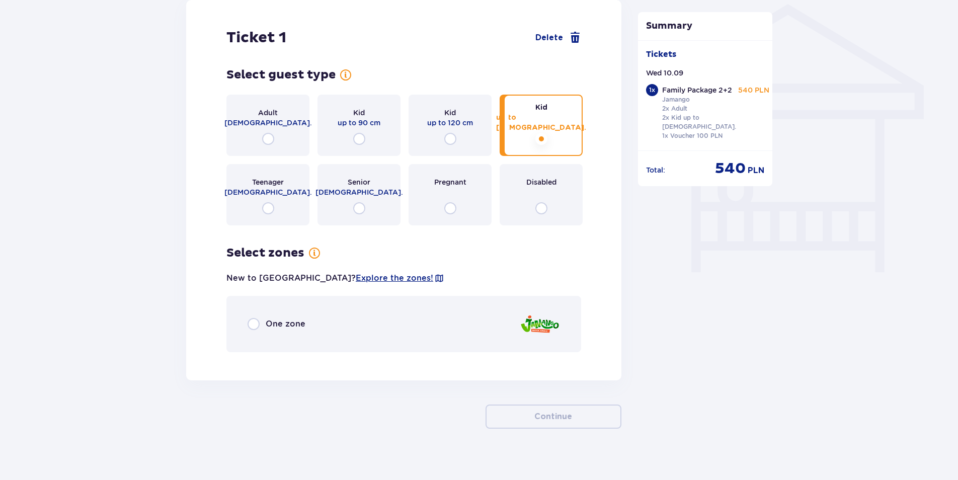
scroll to position [814, 0]
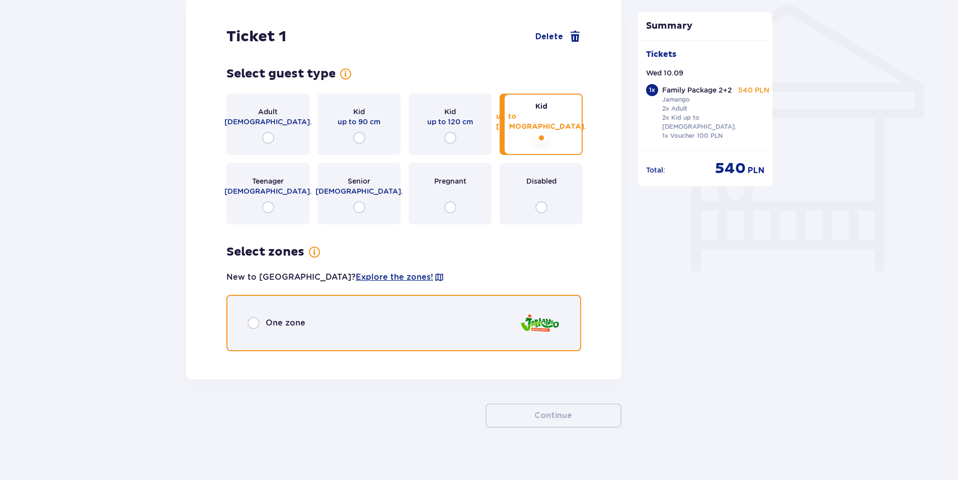
click at [257, 317] on input "radio" at bounding box center [254, 323] width 12 height 12
radio input "true"
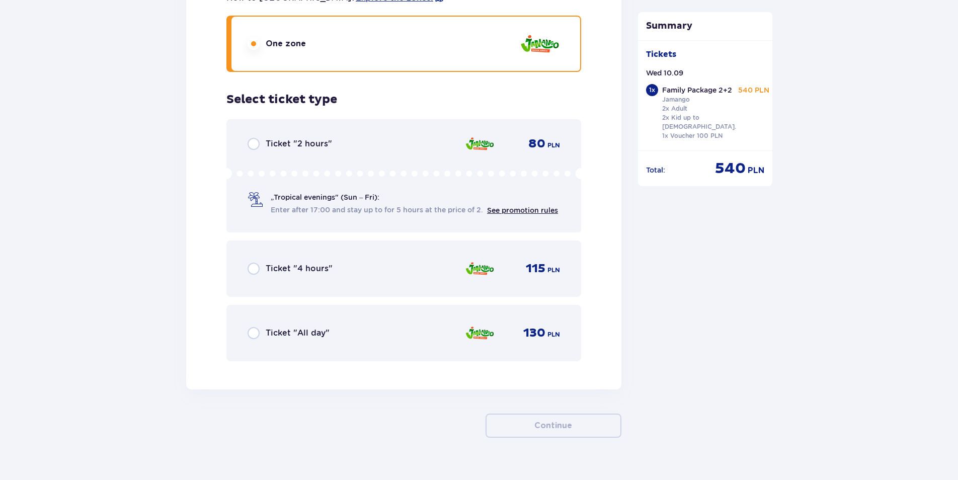
scroll to position [1091, 0]
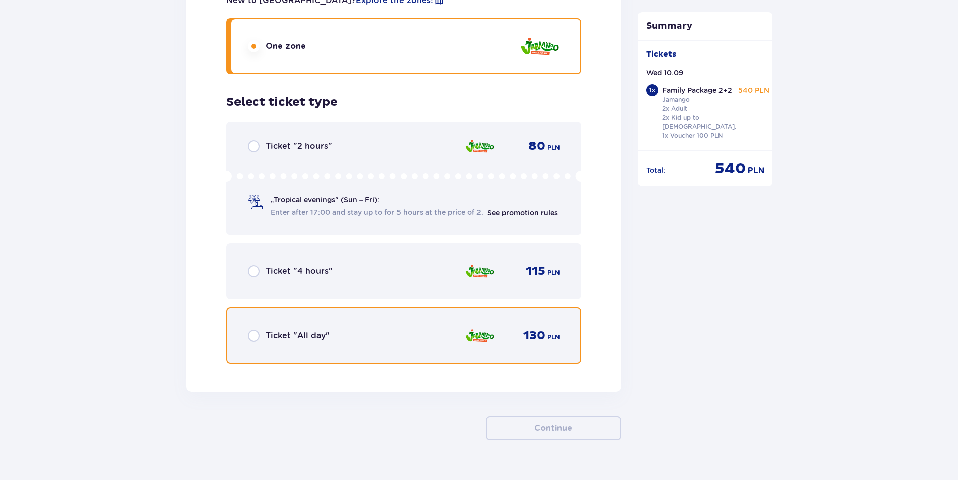
click at [252, 330] on input "radio" at bounding box center [254, 336] width 12 height 12
radio input "true"
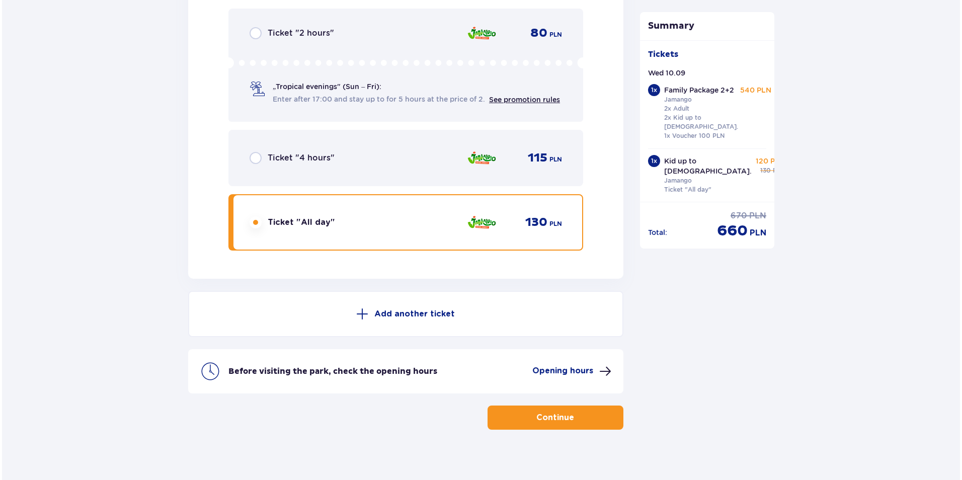
scroll to position [1206, 0]
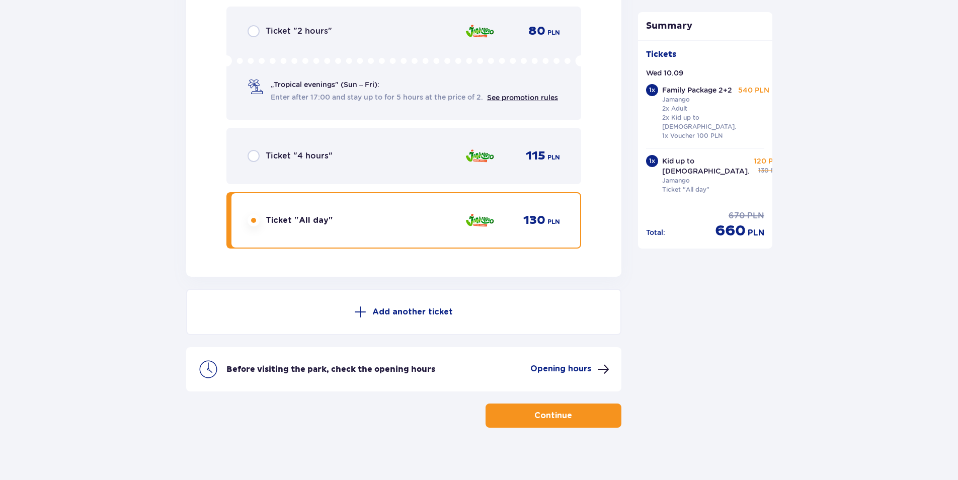
click at [581, 363] on p "Opening hours" at bounding box center [560, 368] width 61 height 11
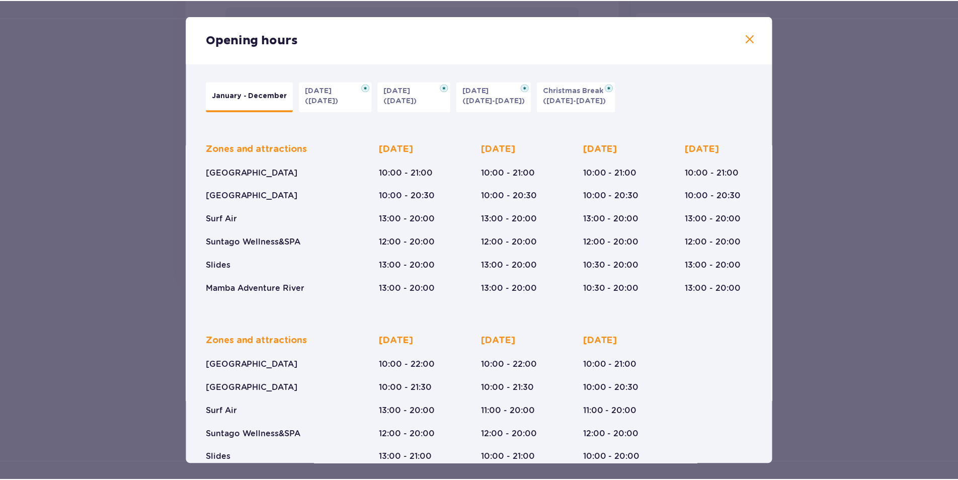
scroll to position [42, 0]
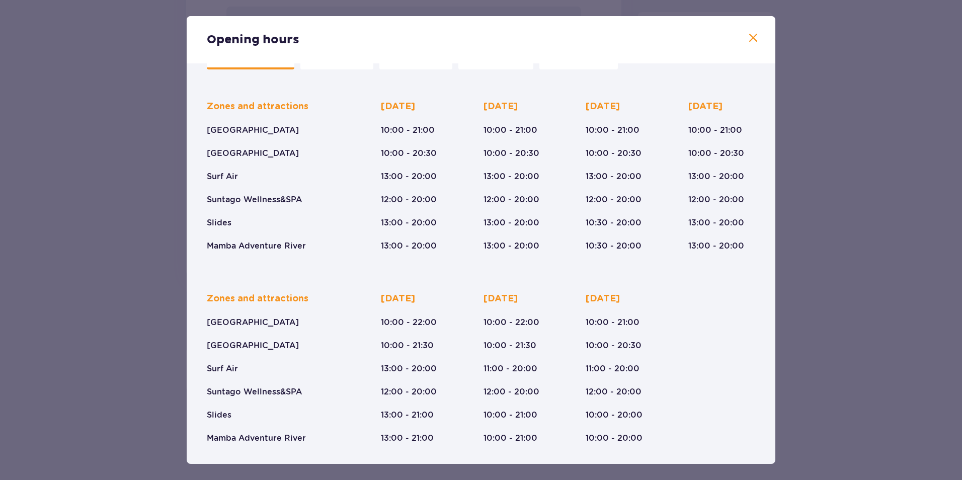
click at [748, 38] on span at bounding box center [753, 38] width 12 height 12
